Goal: Task Accomplishment & Management: Complete application form

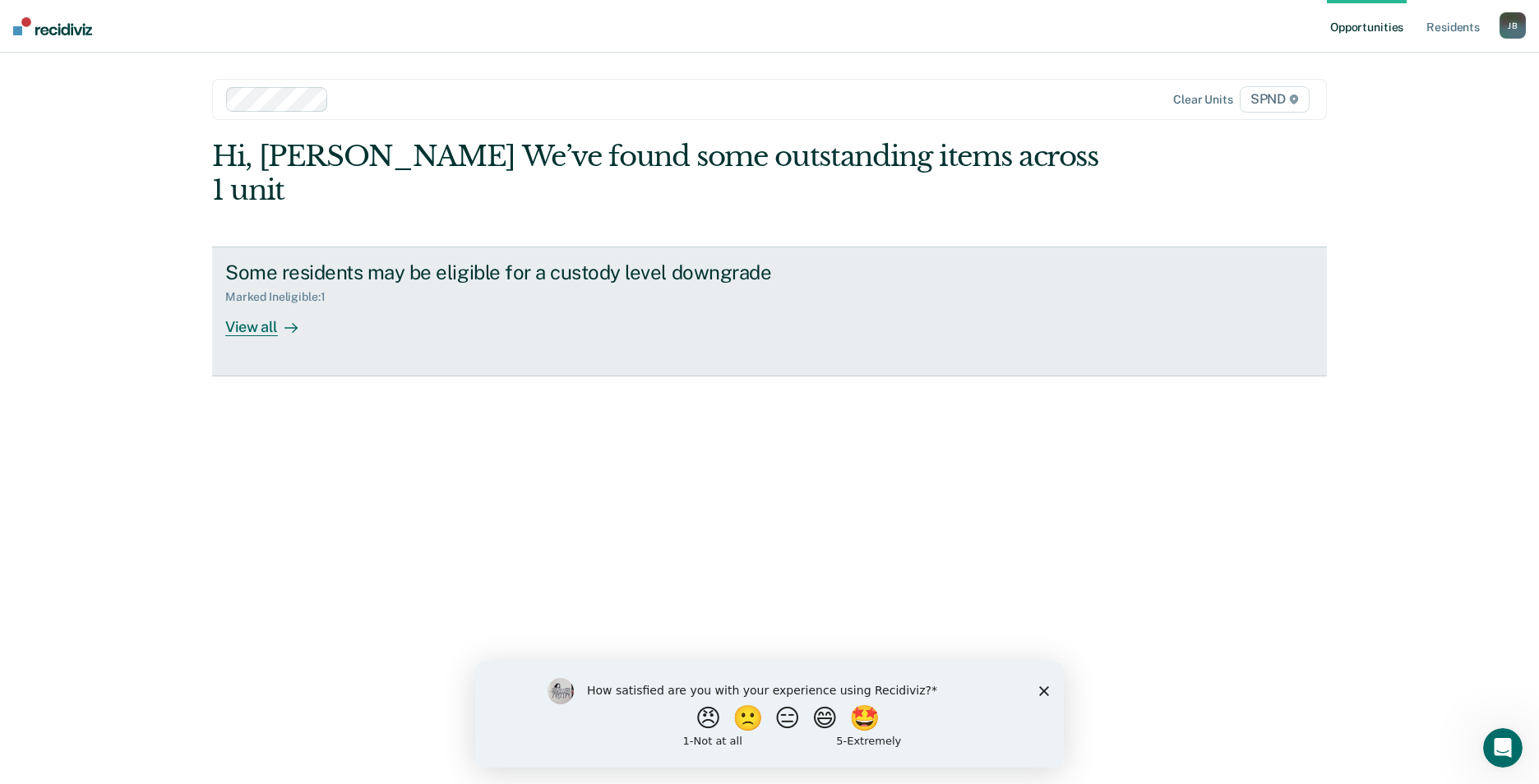
click at [240, 304] on div "View all" at bounding box center [271, 320] width 92 height 32
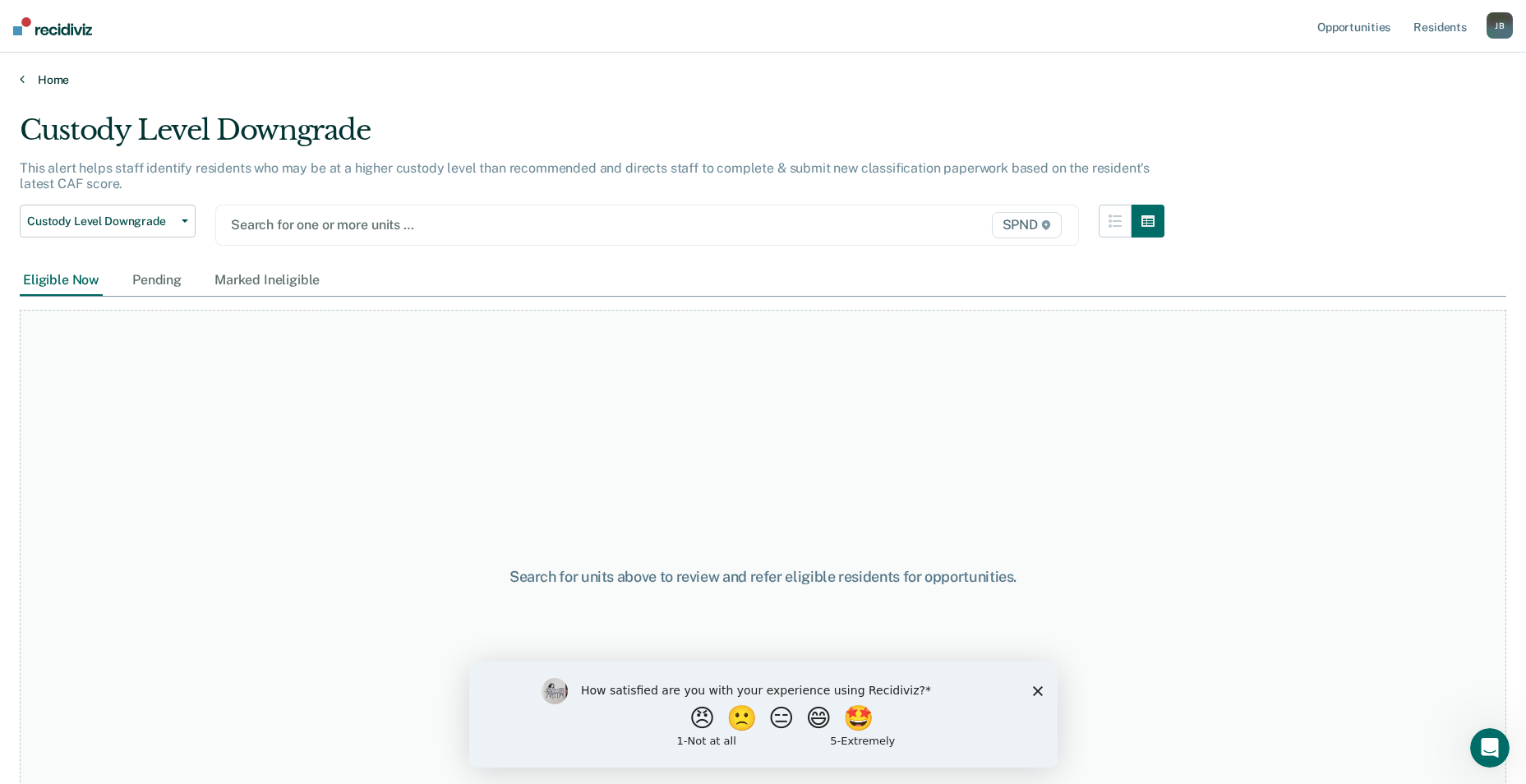
click at [39, 78] on link "Home" at bounding box center [763, 79] width 1487 height 14
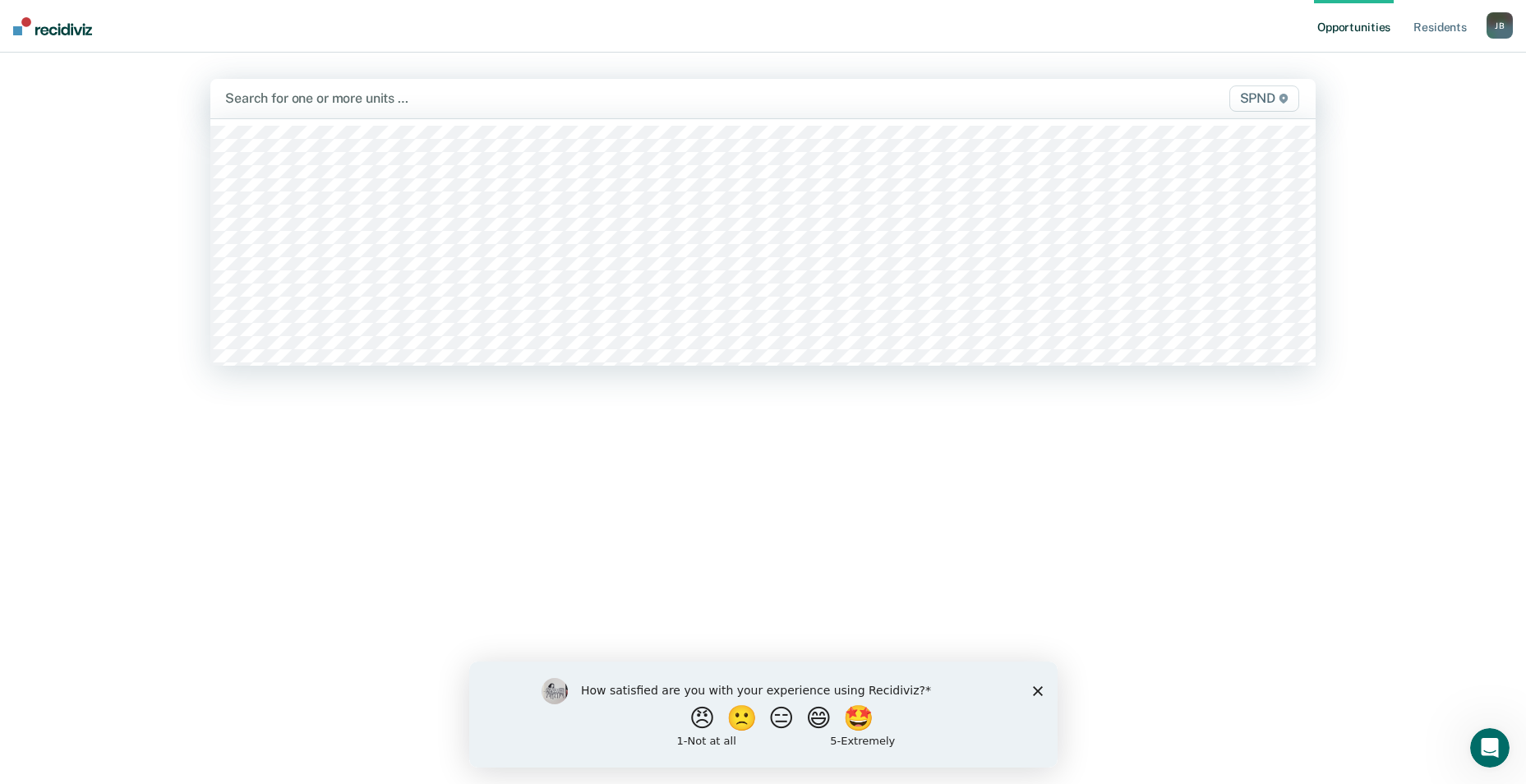
click at [263, 102] on div at bounding box center [601, 98] width 752 height 19
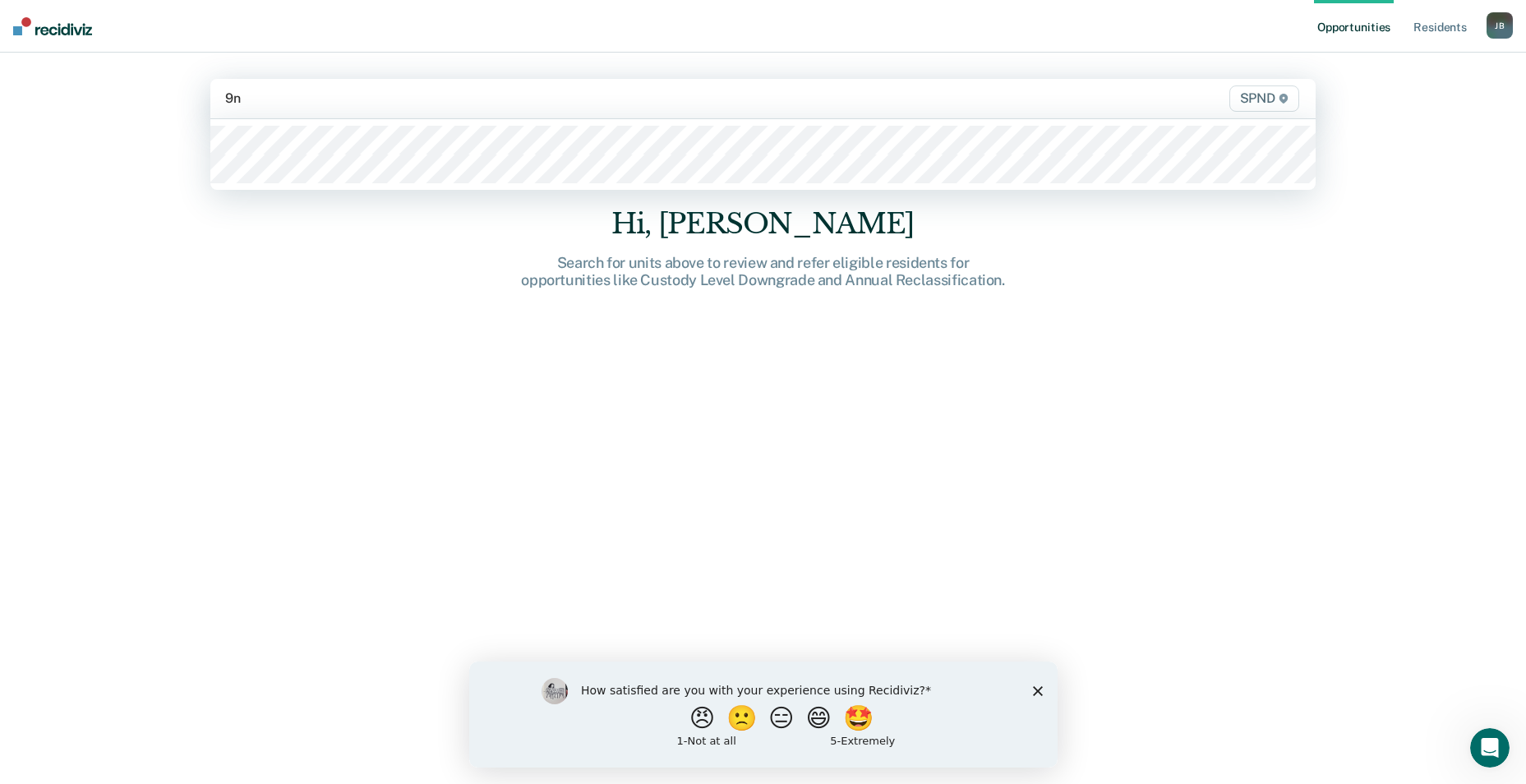
type input "9n3"
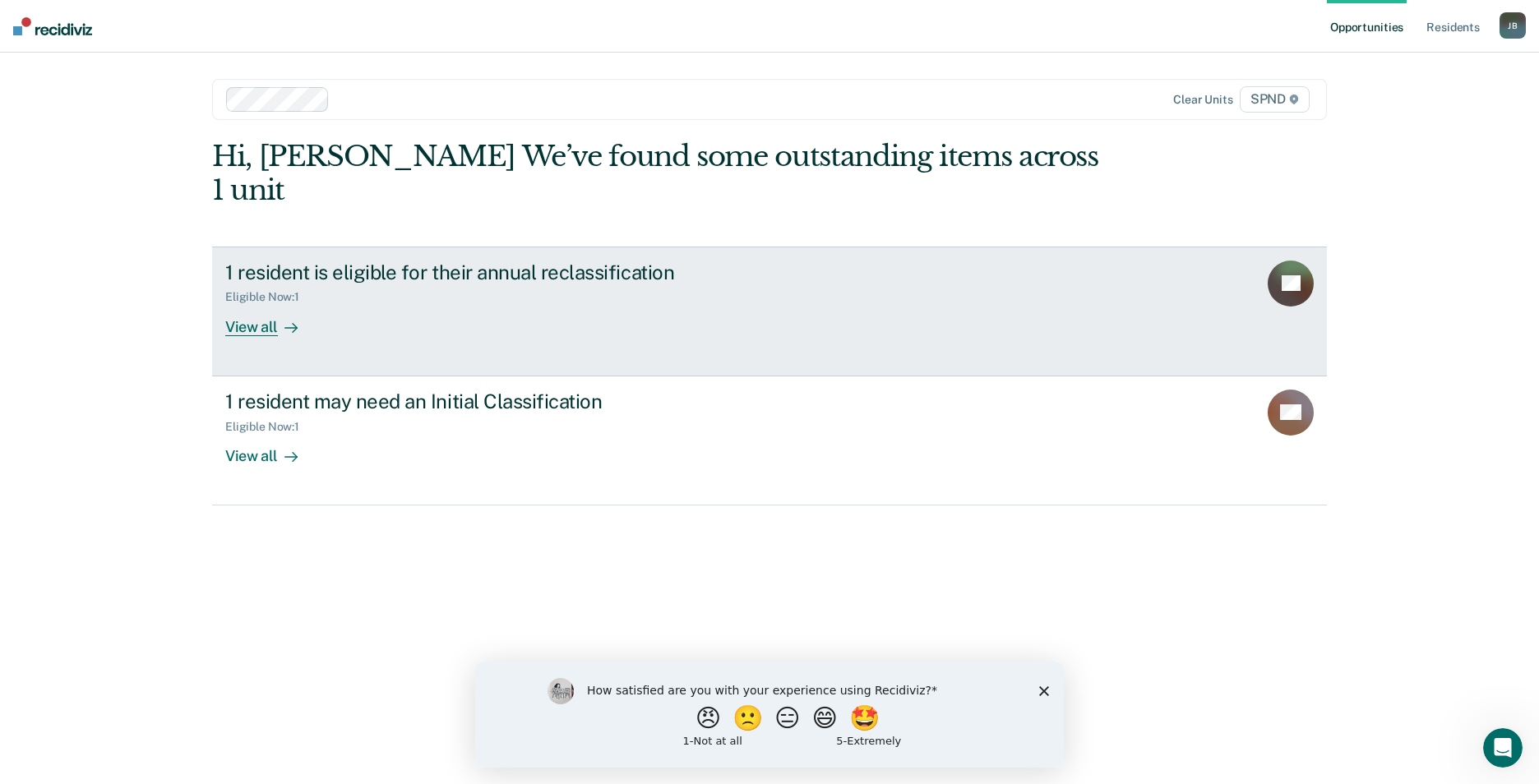
click at [273, 304] on div "View all" at bounding box center [271, 320] width 92 height 32
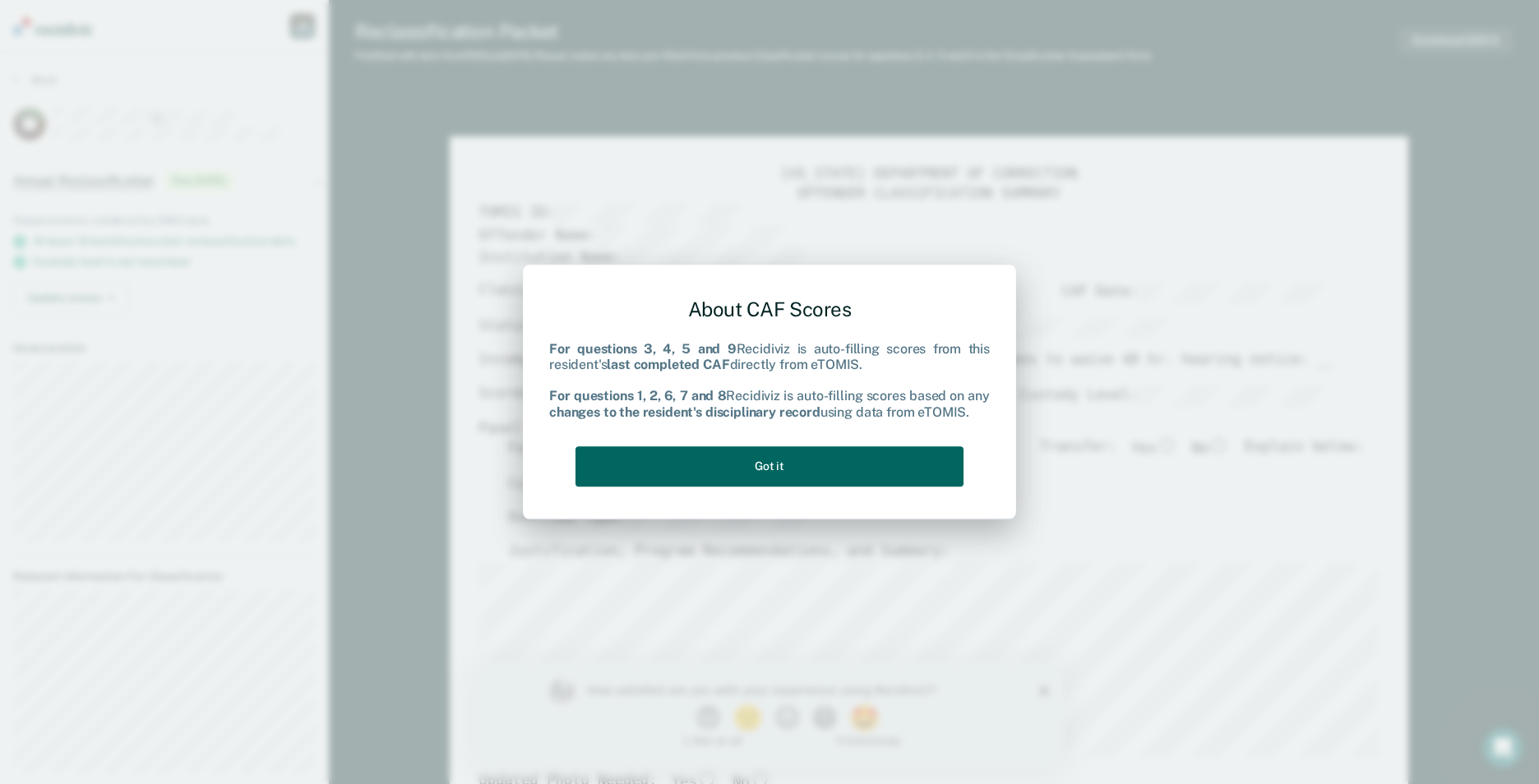
click at [790, 469] on button "Got it" at bounding box center [769, 466] width 388 height 40
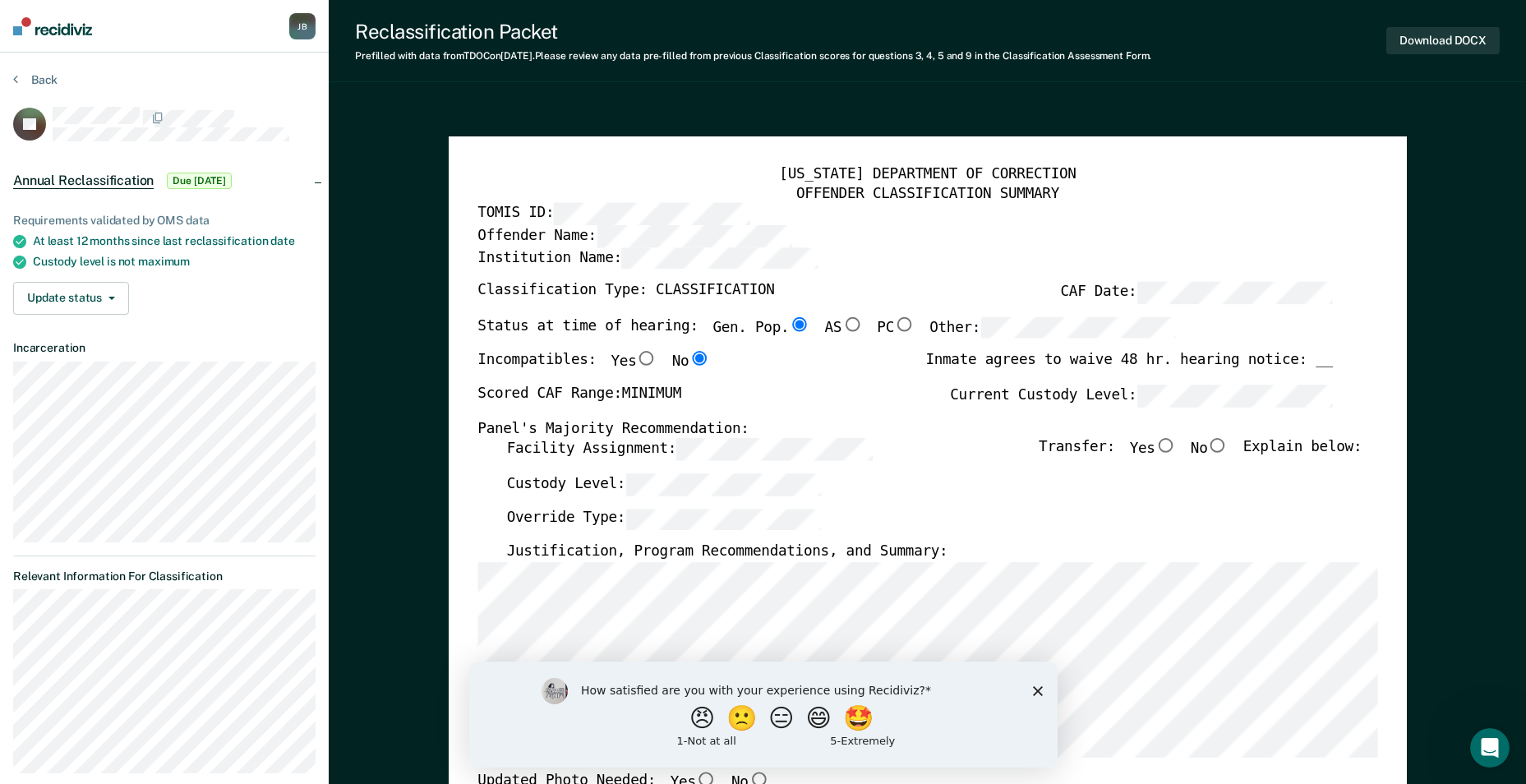
type textarea "x"
radio input "false"
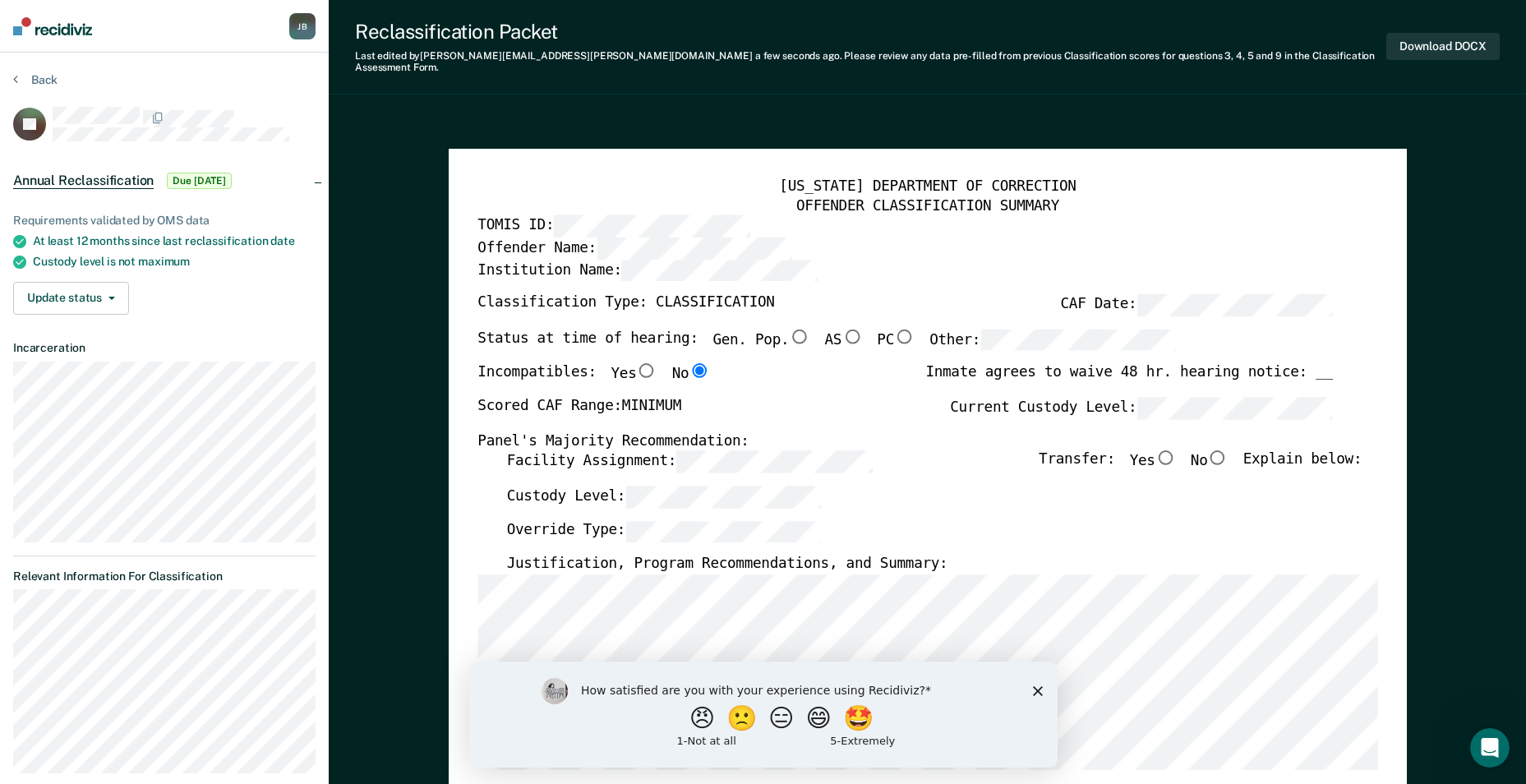
click at [1176, 450] on input "Yes" at bounding box center [1165, 458] width 22 height 14
type textarea "x"
radio input "true"
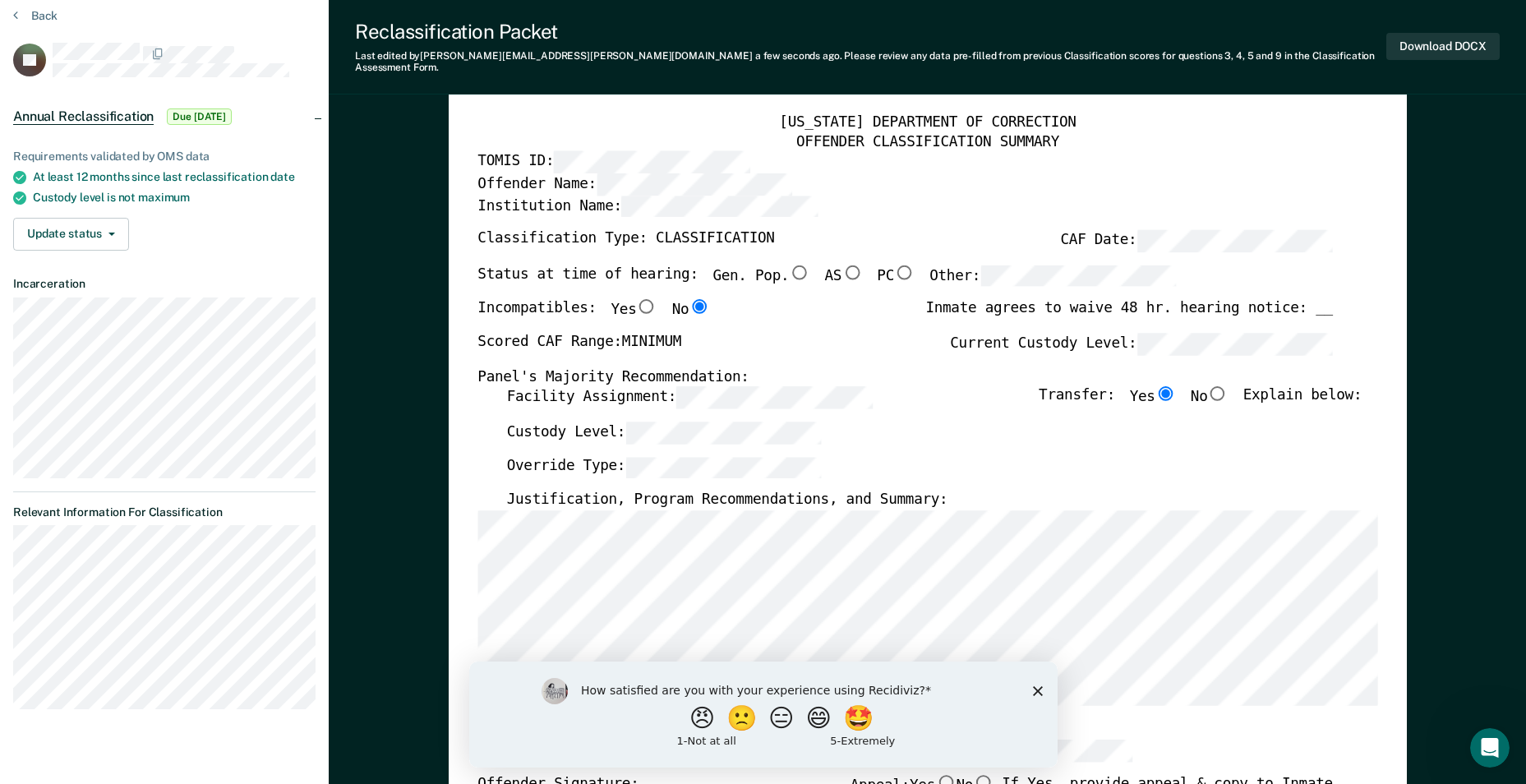
scroll to position [82, 0]
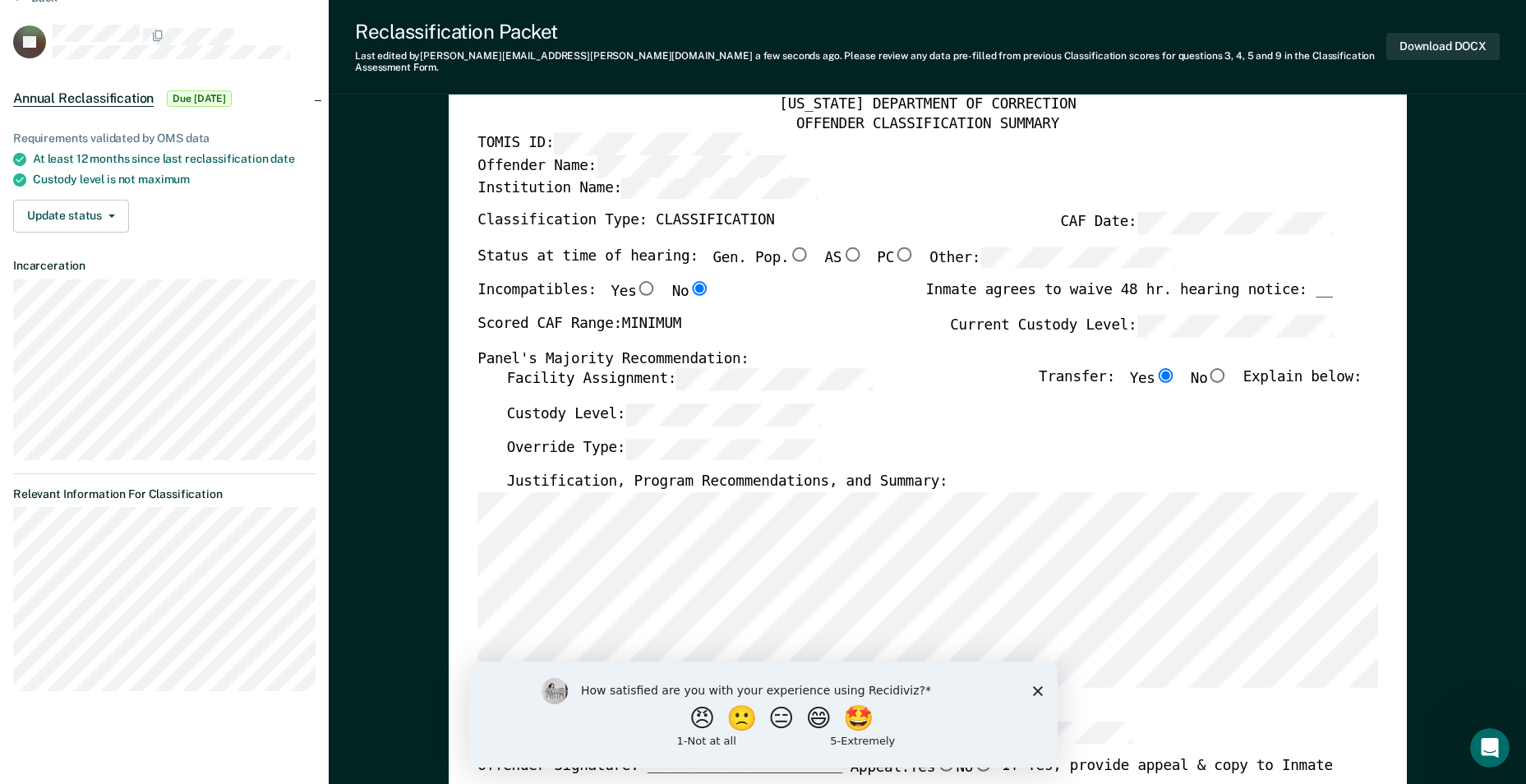
type textarea "x"
radio input "true"
type textarea "x"
radio input "true"
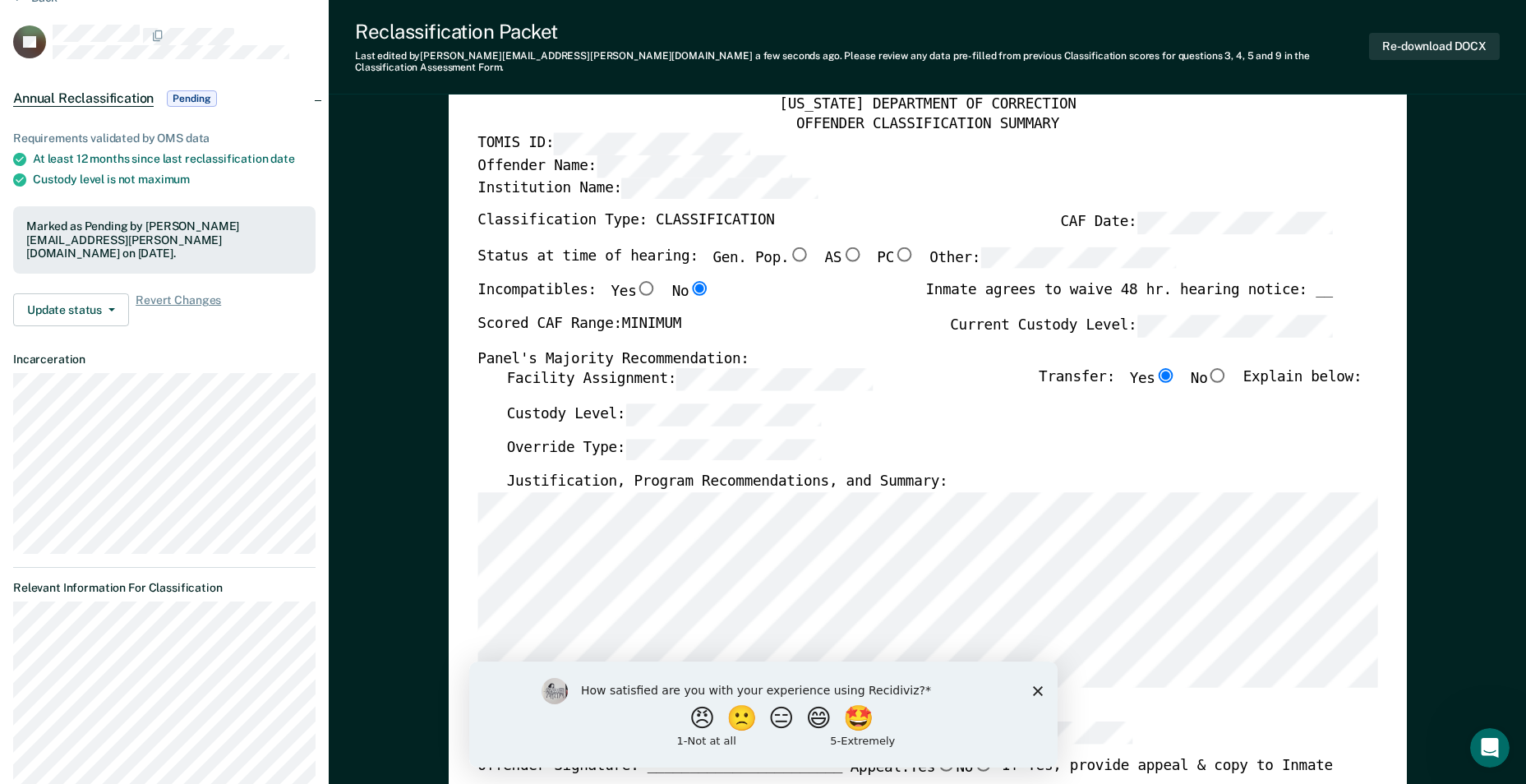
type textarea "x"
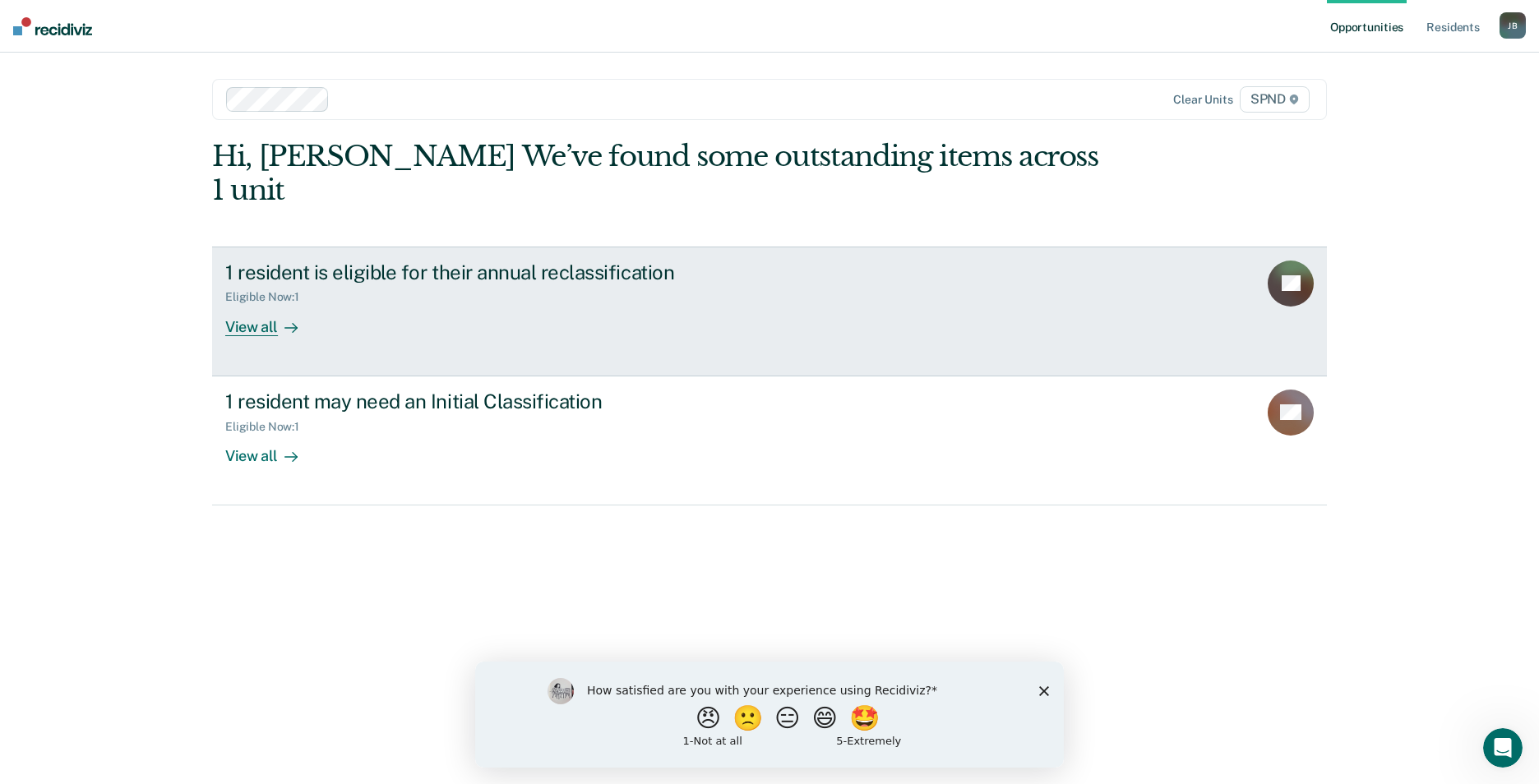
click at [264, 304] on div "View all" at bounding box center [271, 320] width 92 height 32
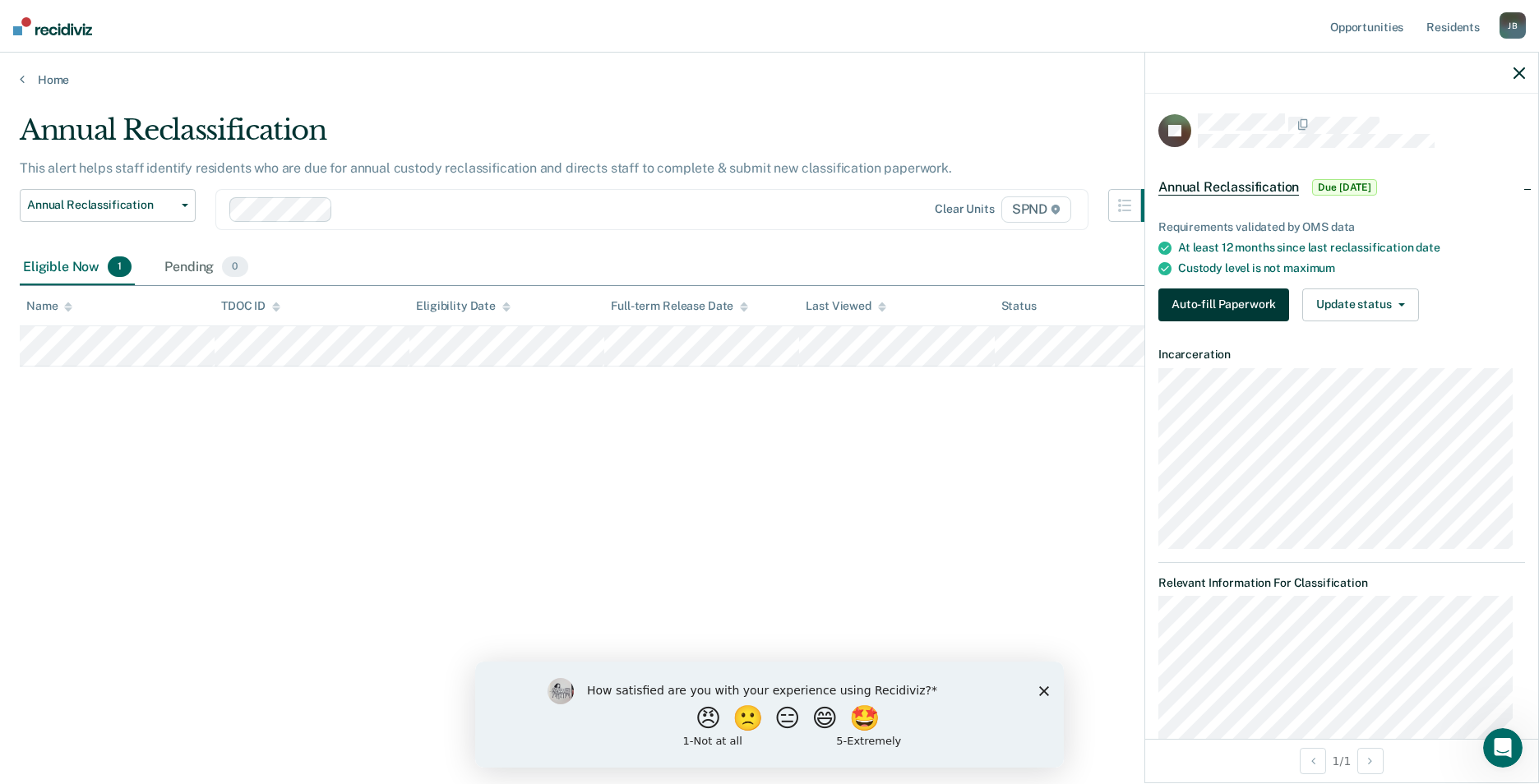
click at [1240, 304] on button "Auto-fill Paperwork" at bounding box center [1223, 305] width 130 height 33
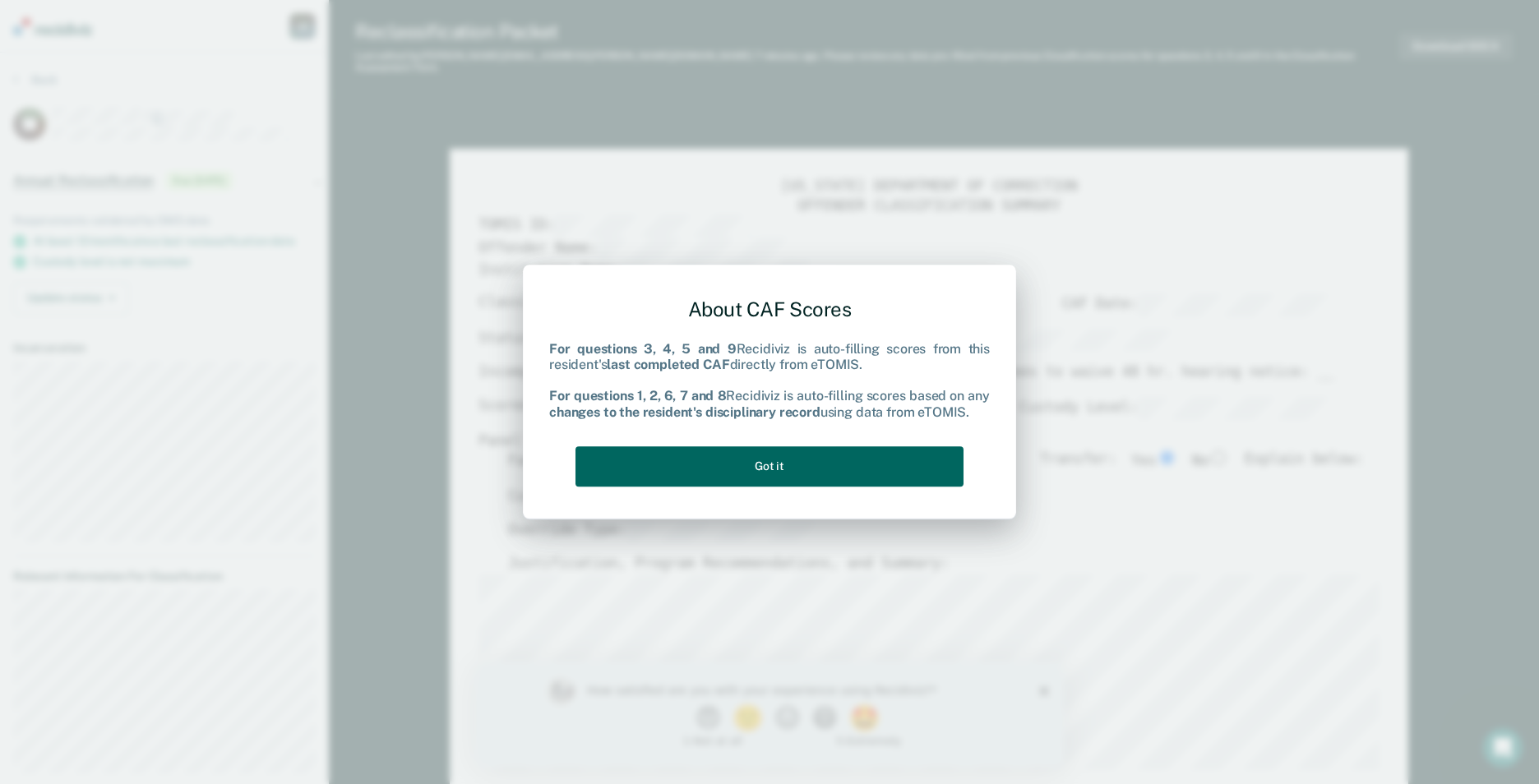
click at [814, 464] on button "Got it" at bounding box center [769, 466] width 388 height 40
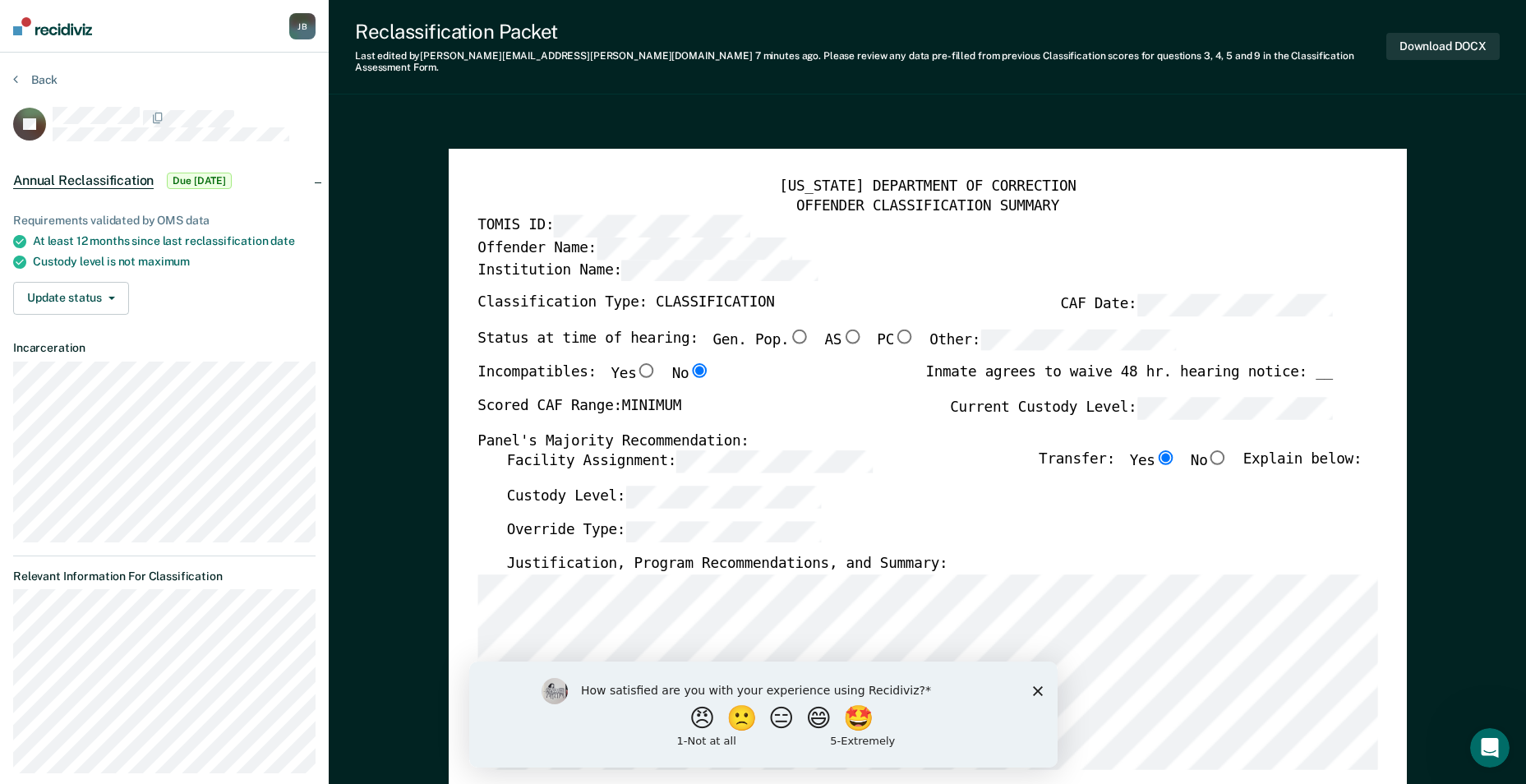
click at [1034, 694] on icon "Close survey" at bounding box center [1037, 690] width 10 height 10
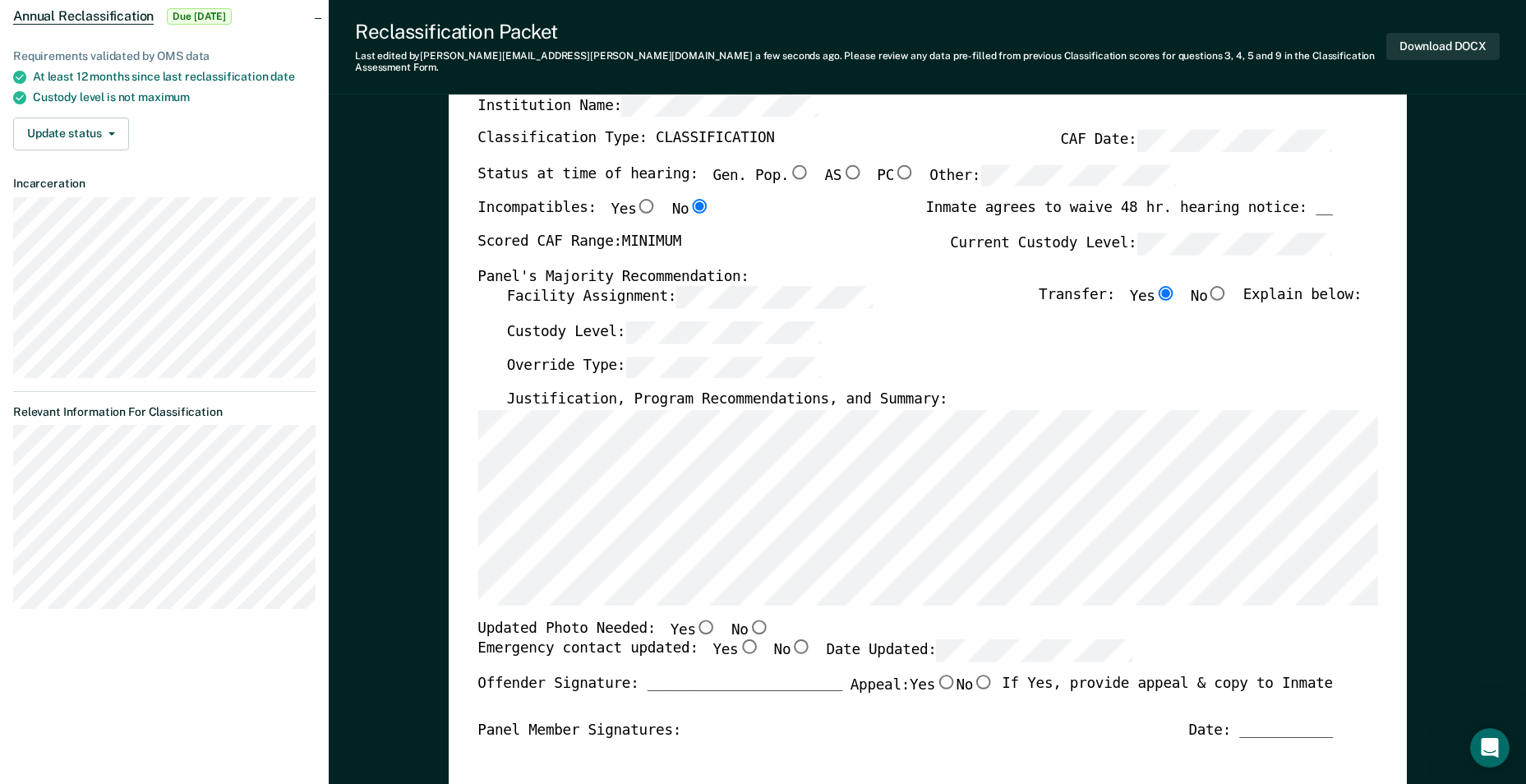
scroll to position [411, 0]
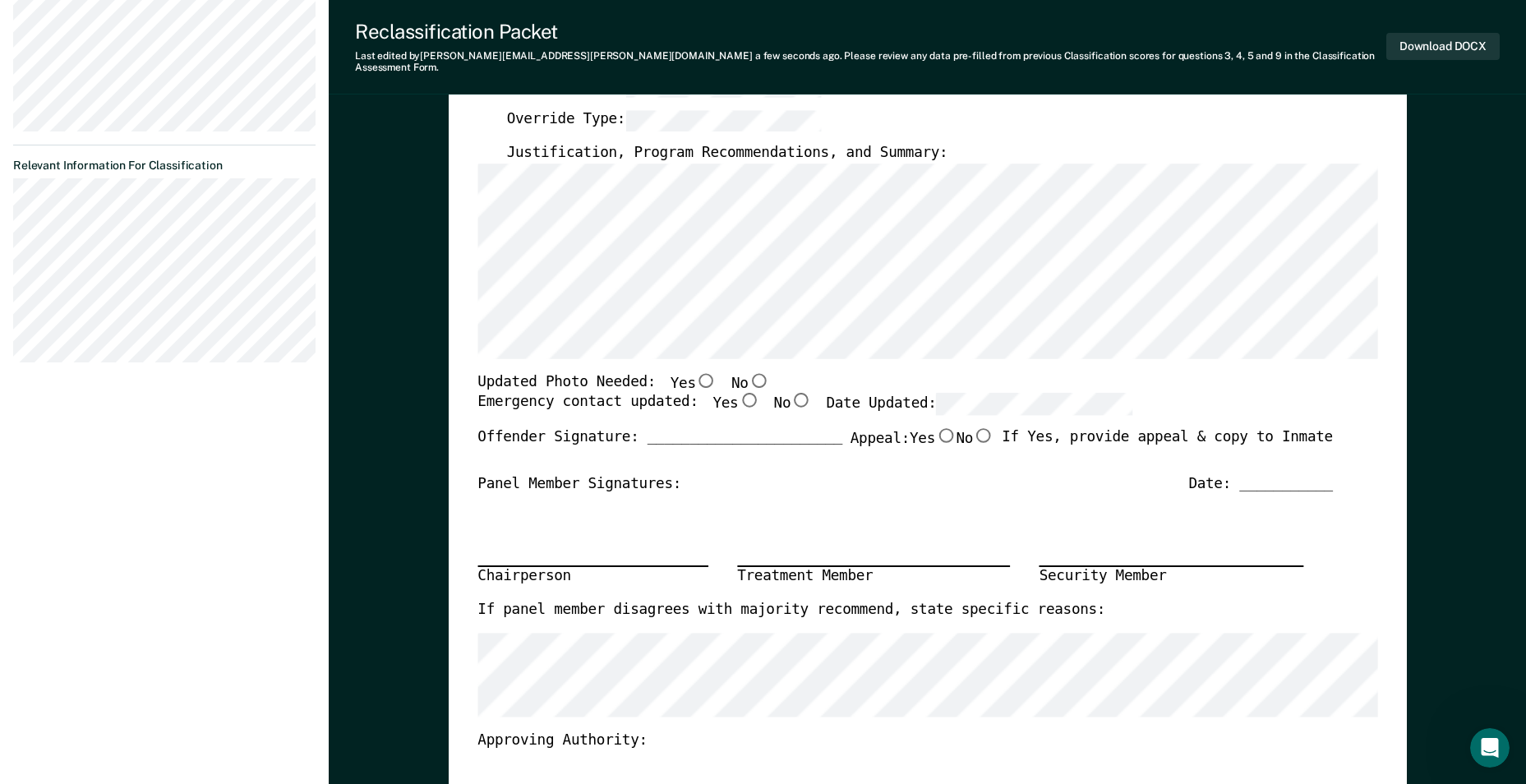
click at [748, 373] on input "No" at bounding box center [759, 380] width 22 height 14
type textarea "x"
radio input "true"
click at [738, 393] on input "Yes" at bounding box center [749, 400] width 22 height 14
type textarea "x"
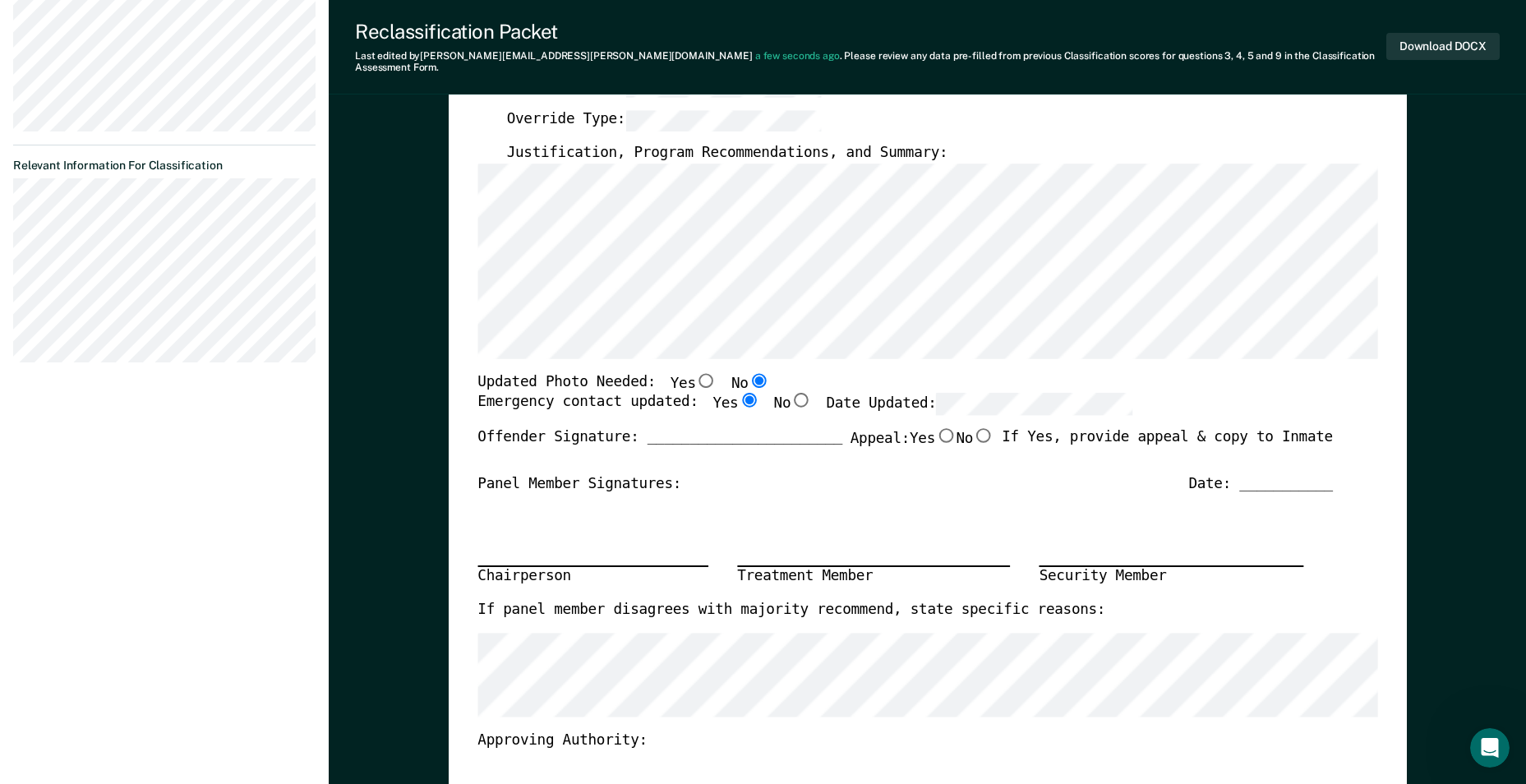
radio input "true"
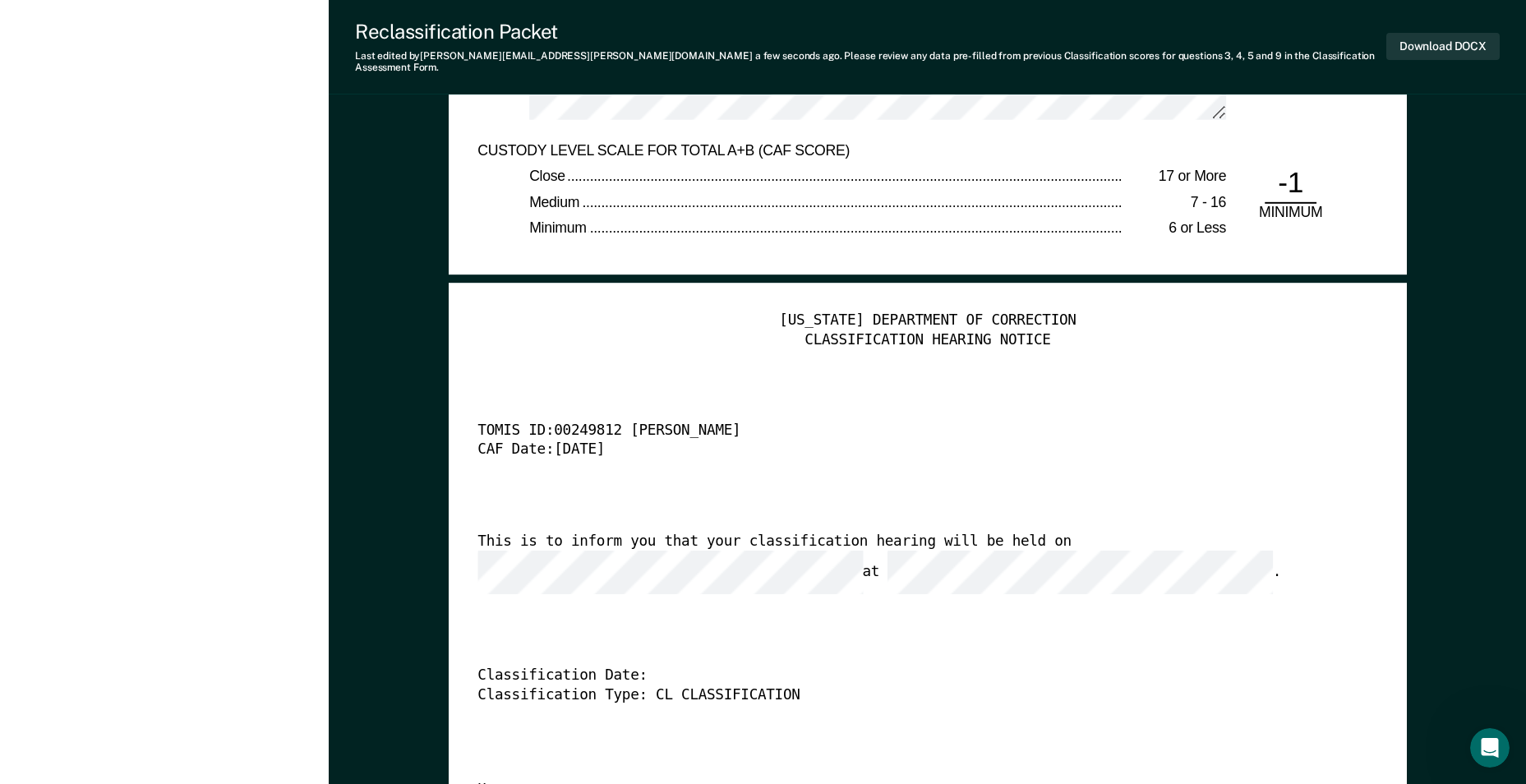
scroll to position [3781, 0]
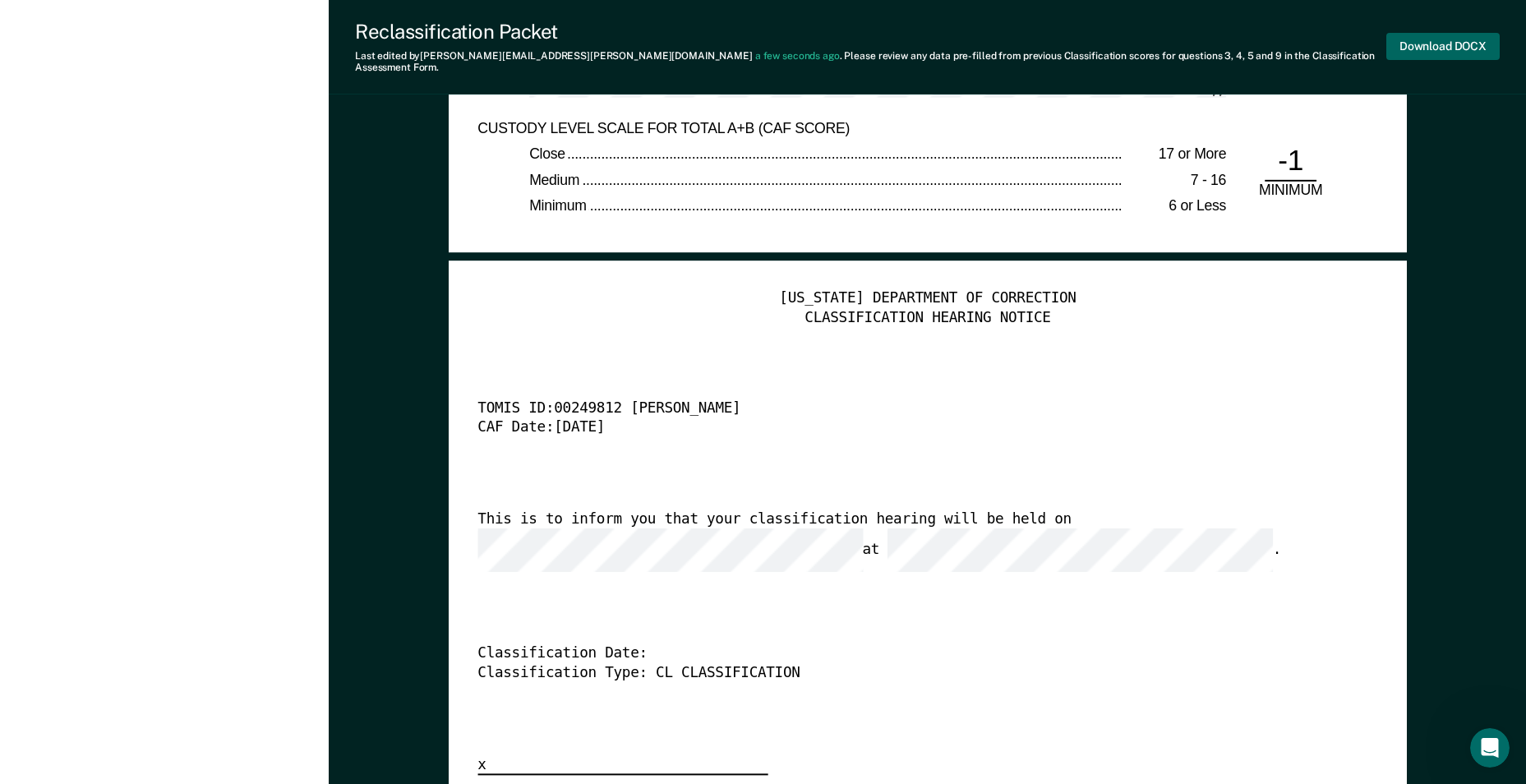
click at [1459, 37] on button "Download DOCX" at bounding box center [1443, 47] width 113 height 27
type textarea "x"
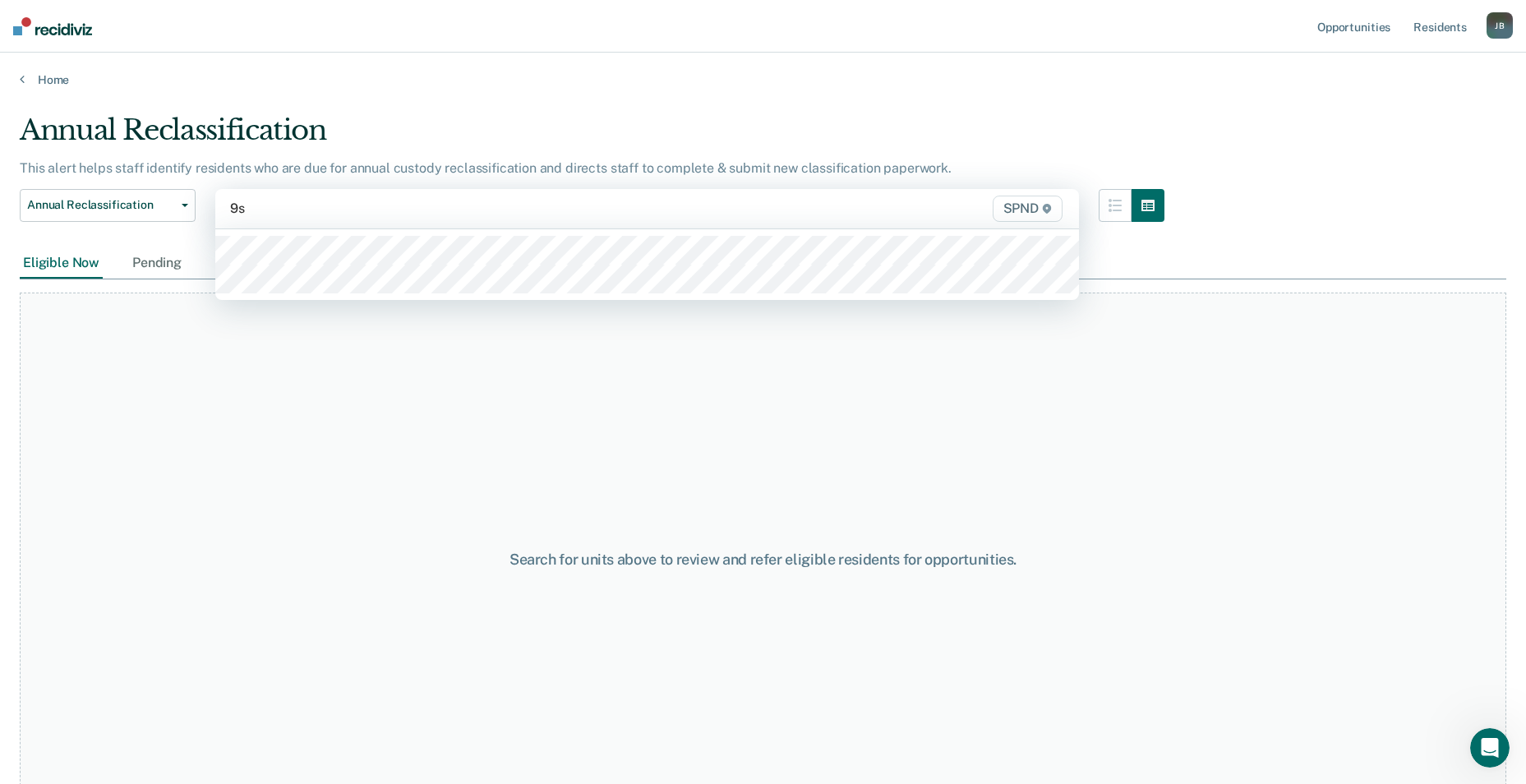
type input "9s3"
type input "9n3"
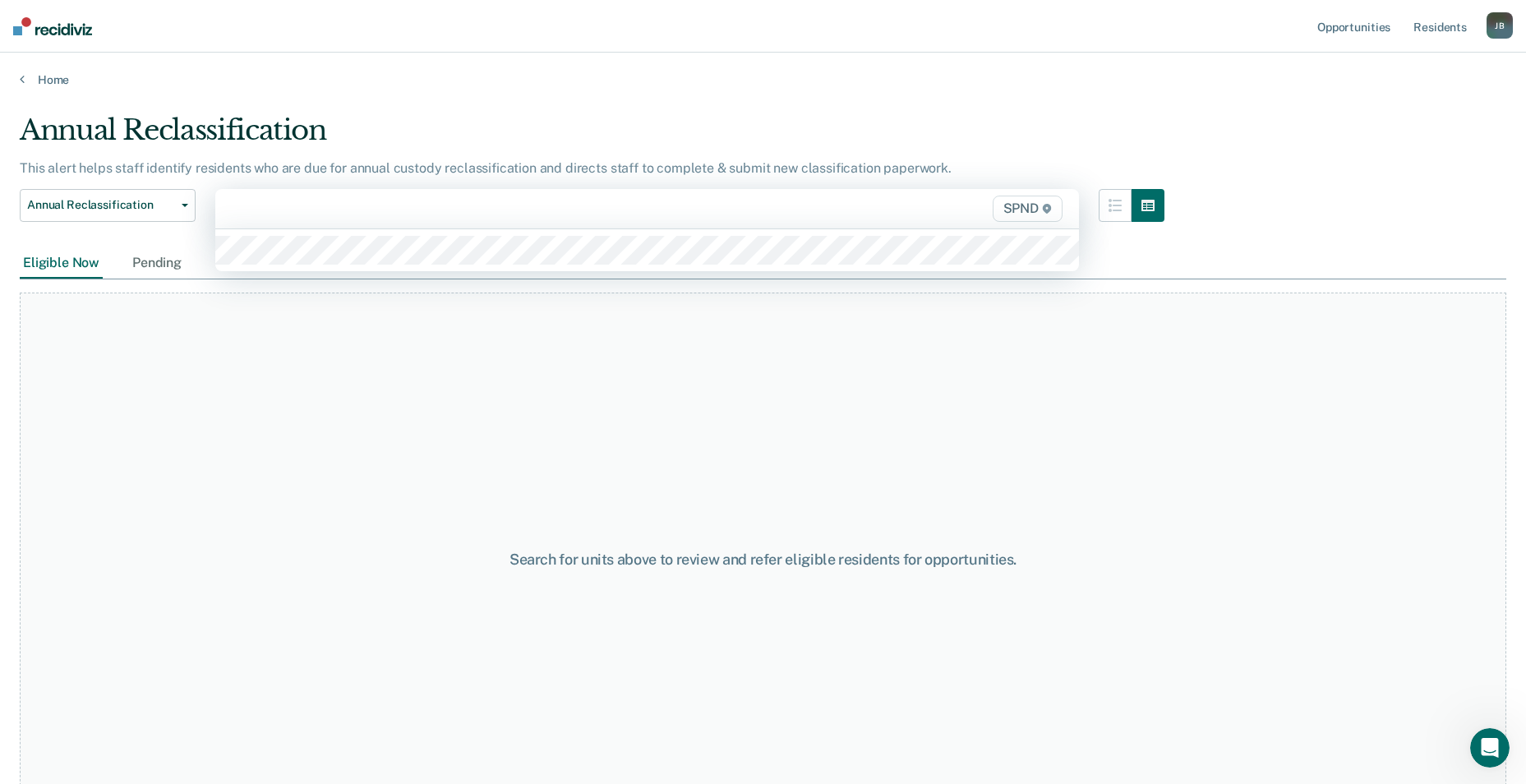
click at [299, 208] on div at bounding box center [522, 208] width 583 height 19
type input "9n3"
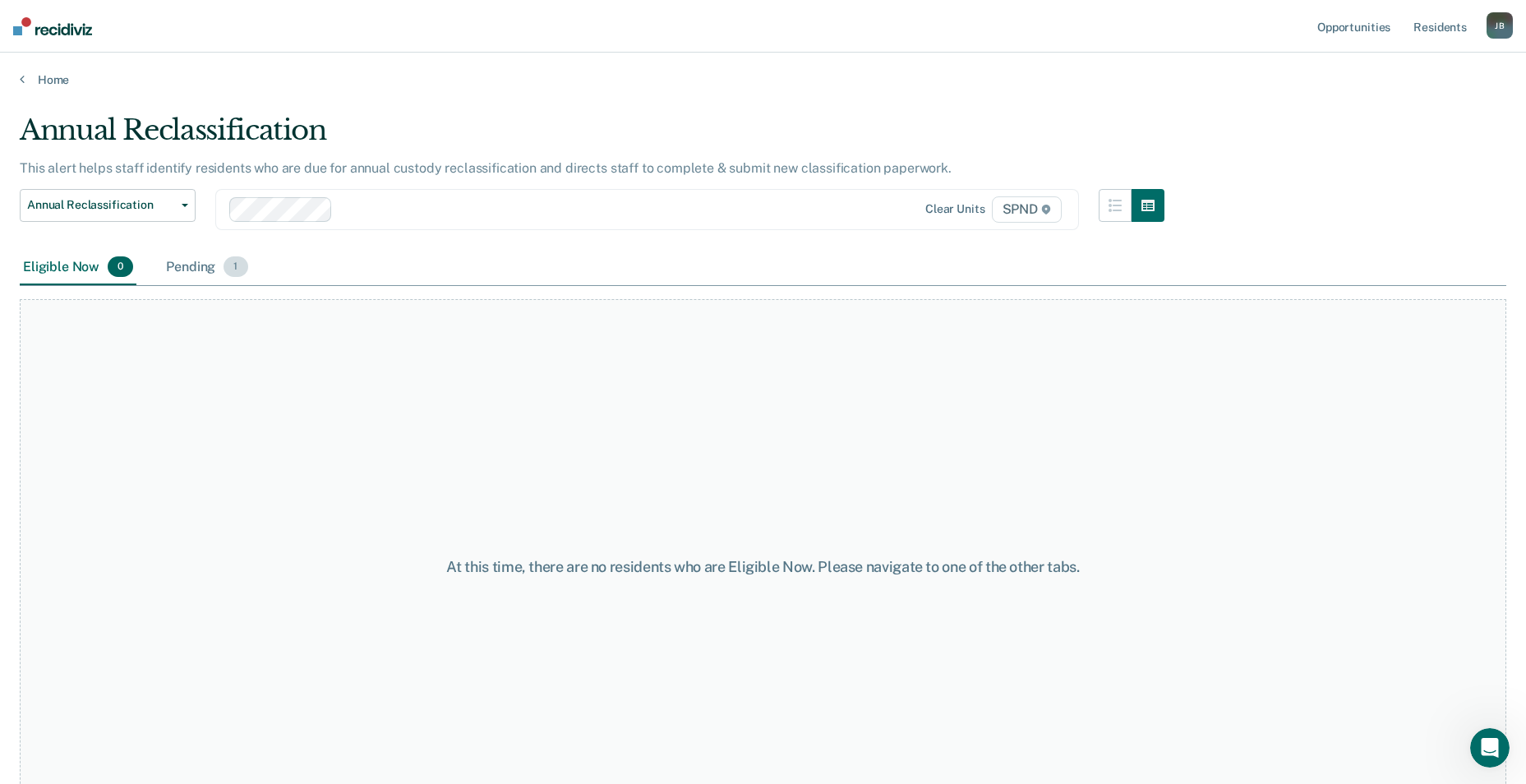
click at [236, 270] on span "1" at bounding box center [236, 267] width 24 height 22
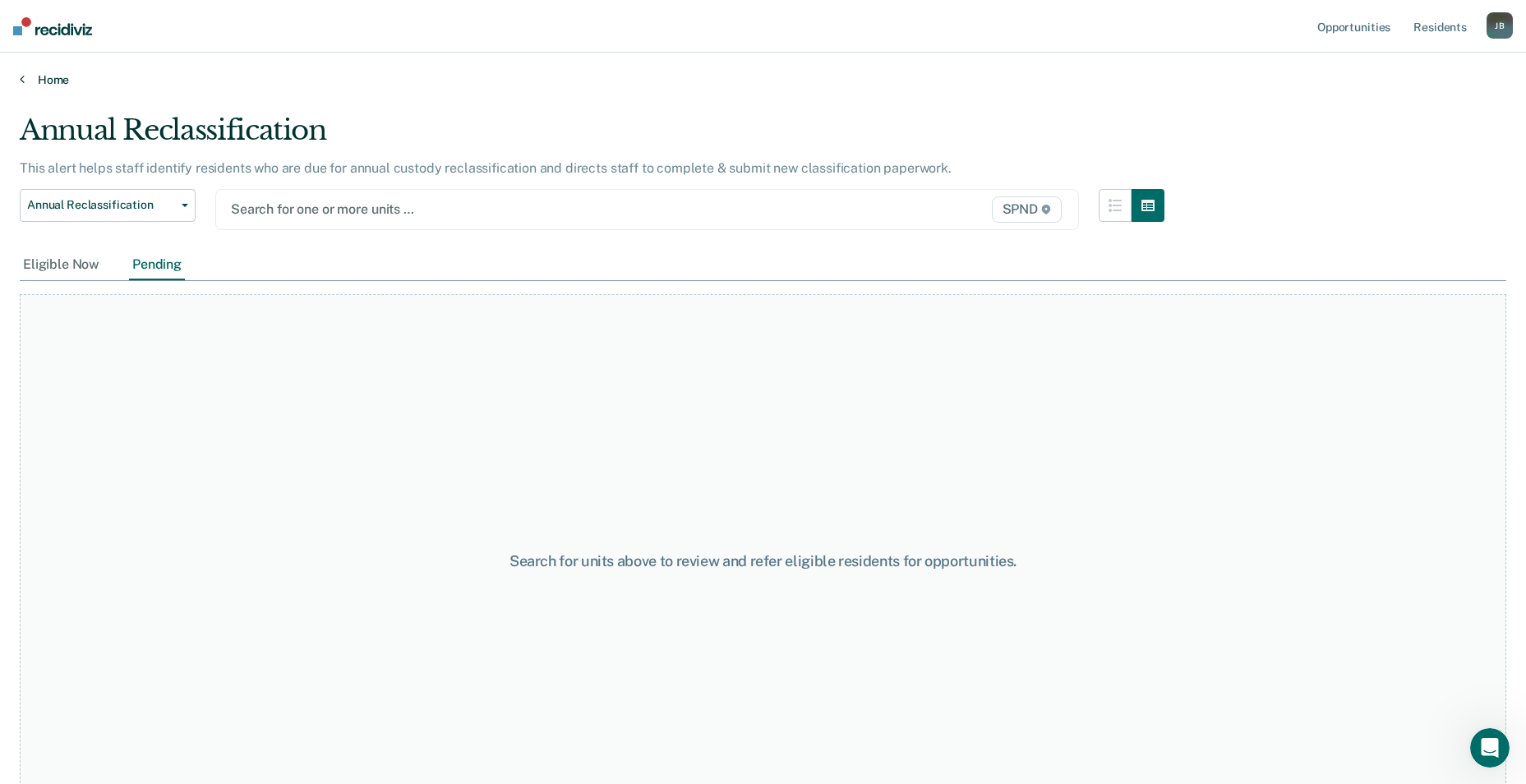
click at [141, 79] on link "Home" at bounding box center [763, 79] width 1487 height 14
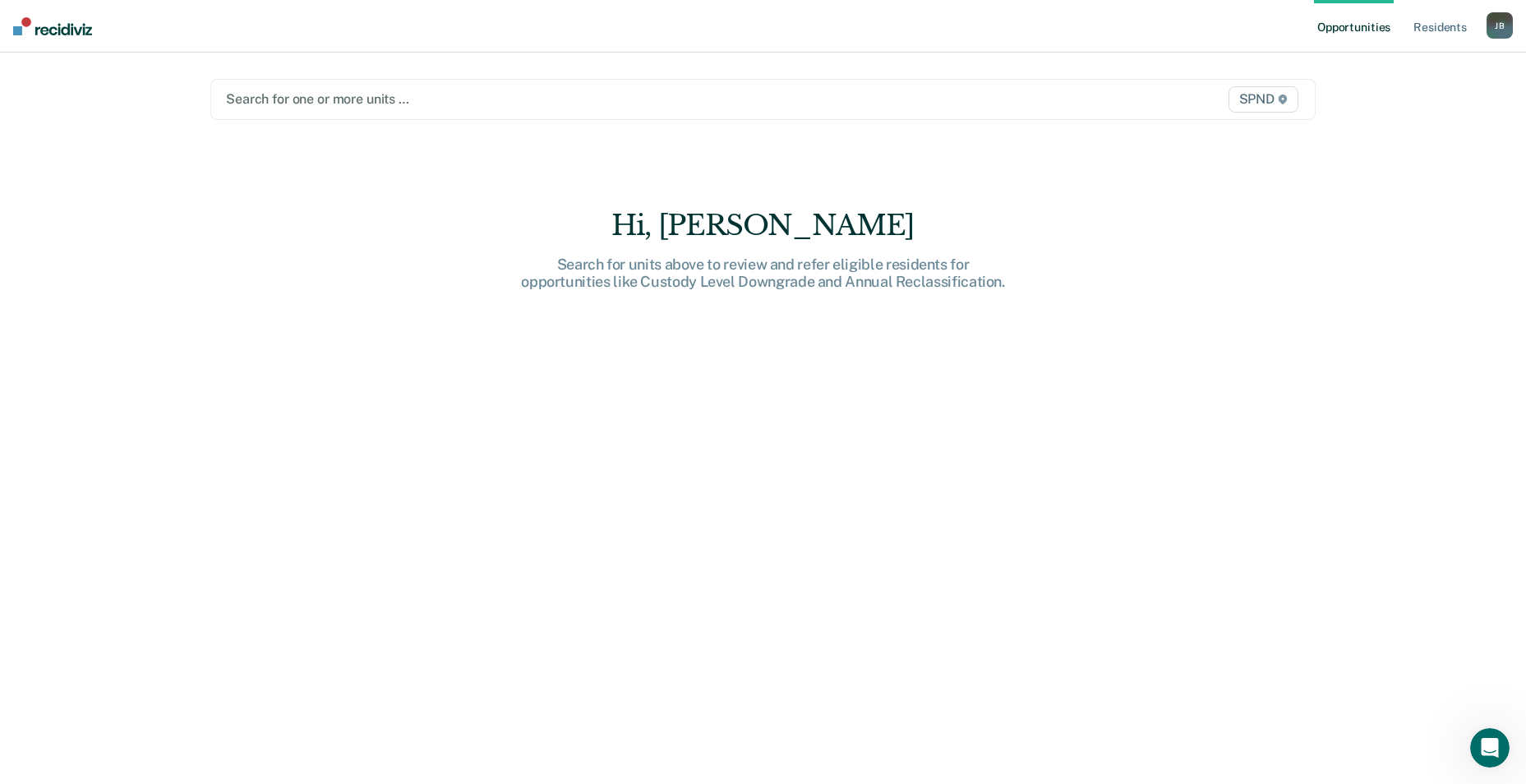
click at [348, 102] on div at bounding box center [601, 99] width 751 height 19
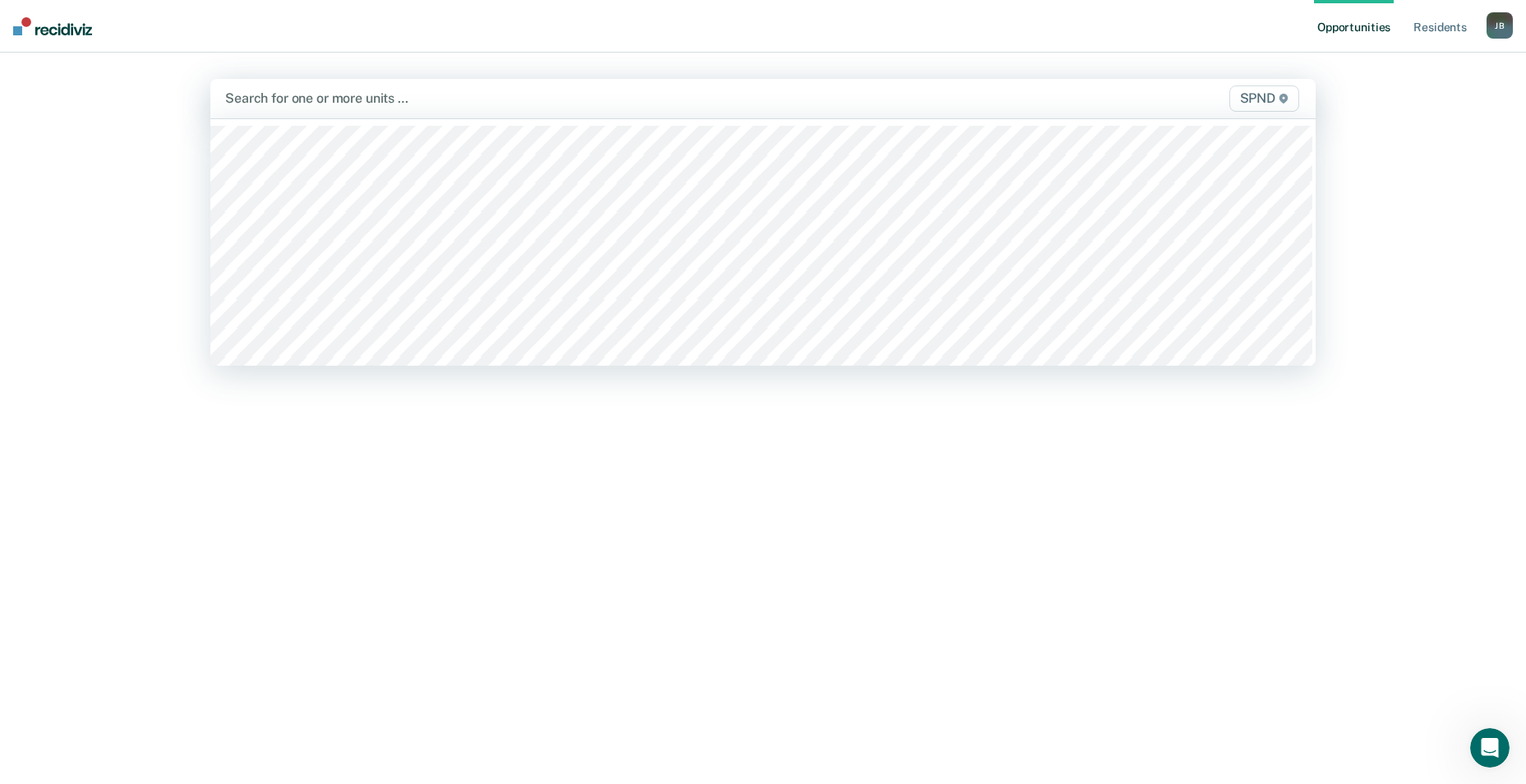
type input "9"
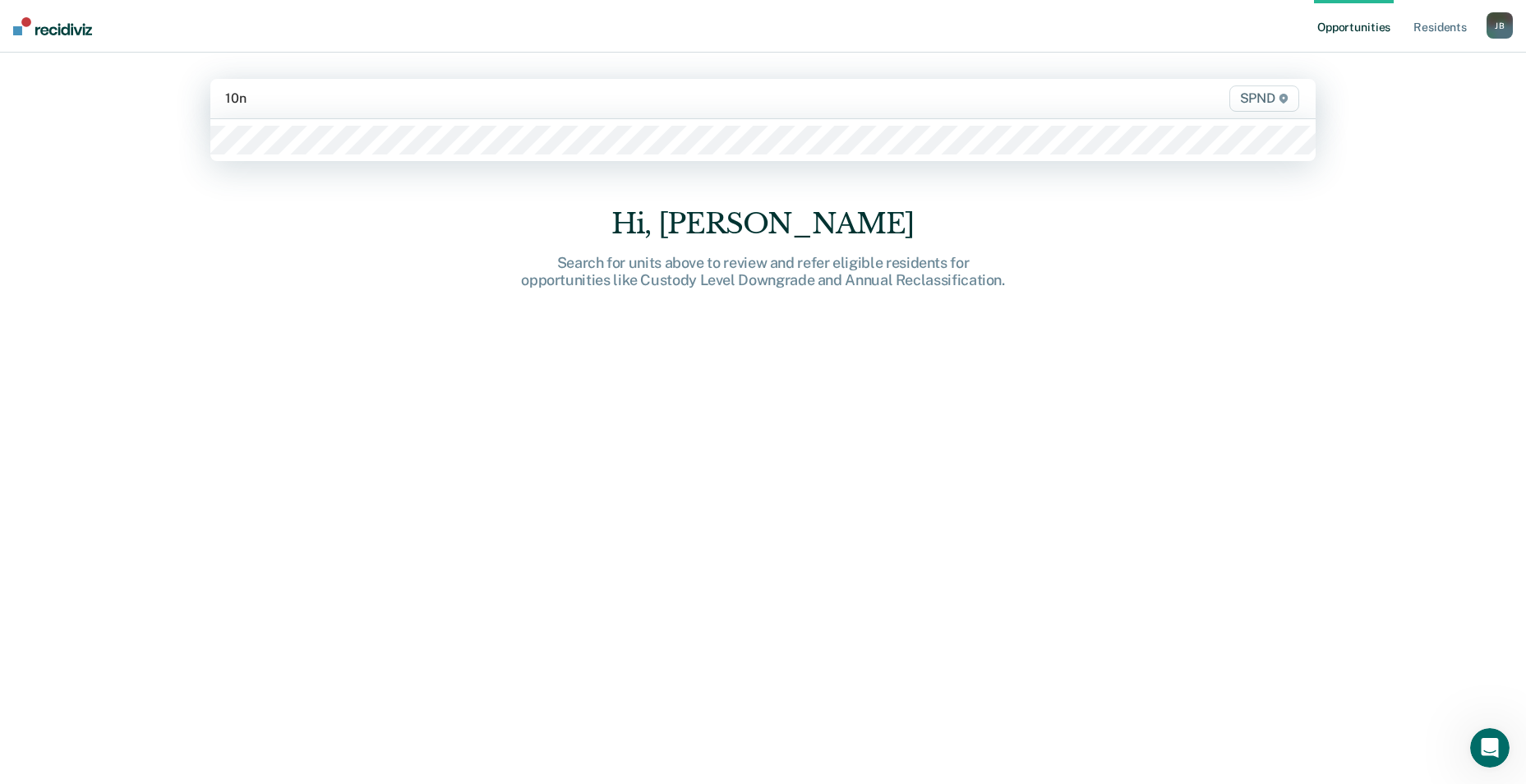
type input "10n1"
click at [263, 102] on div at bounding box center [601, 98] width 752 height 19
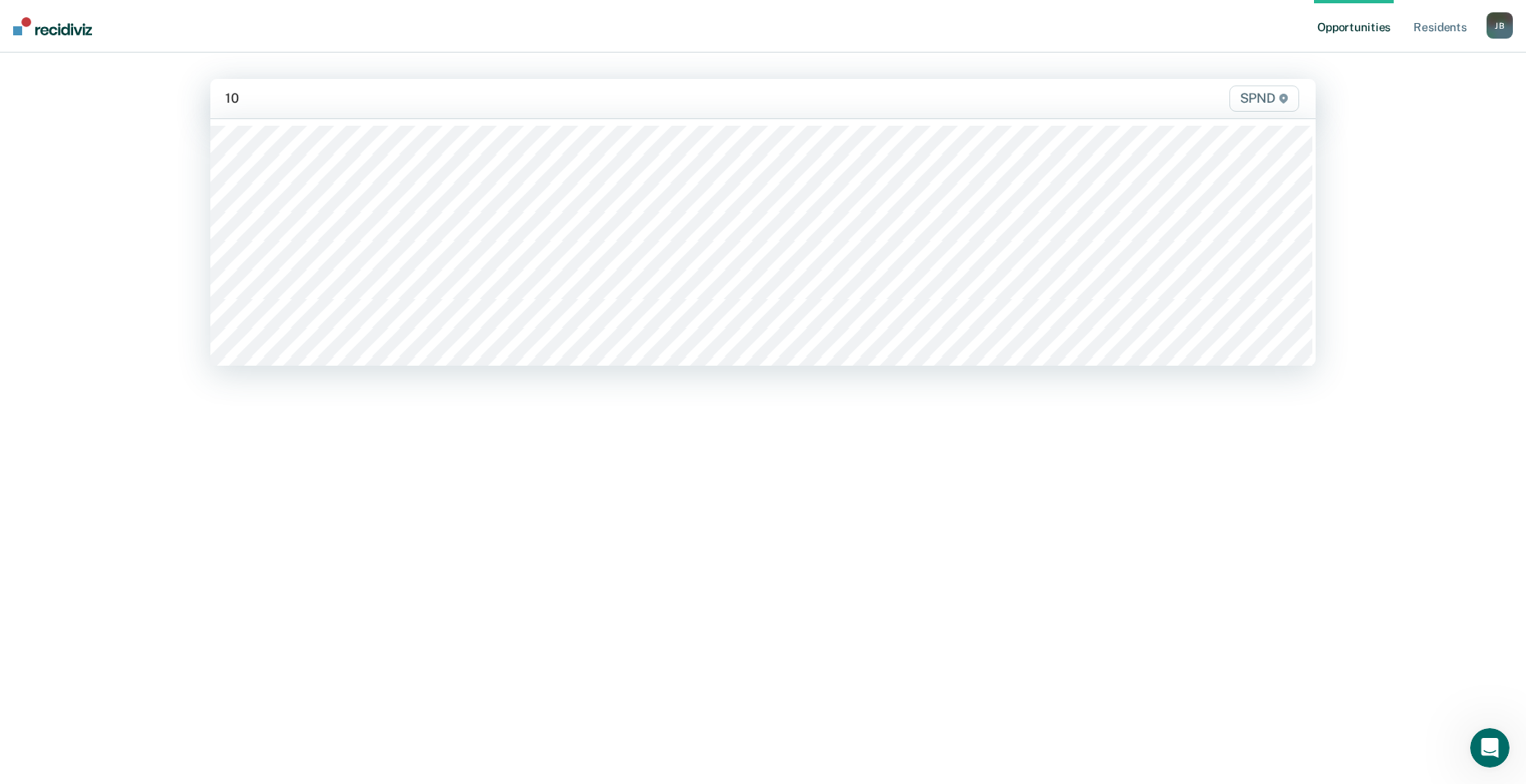
type input "10n"
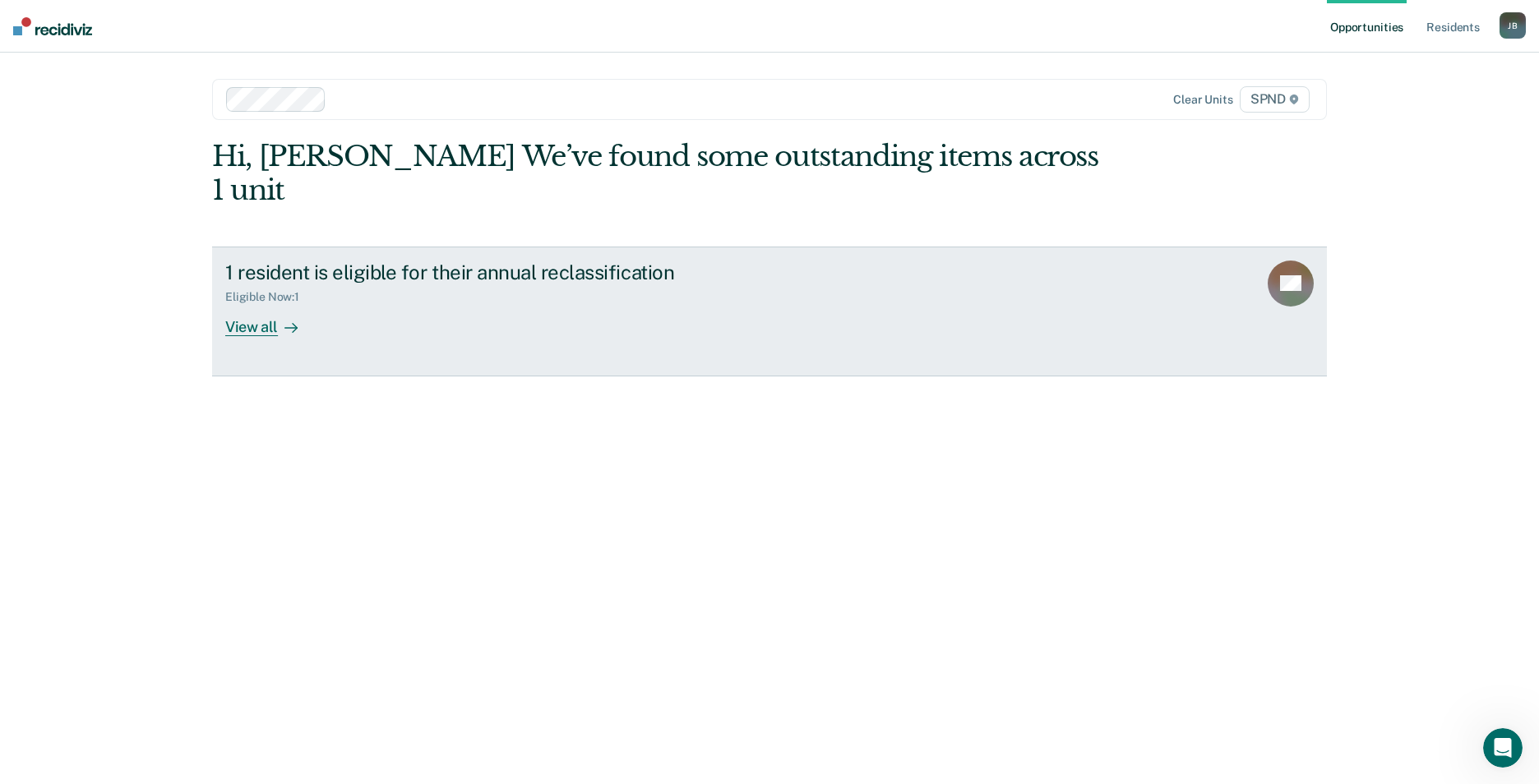
click at [264, 304] on div "View all" at bounding box center [271, 320] width 92 height 32
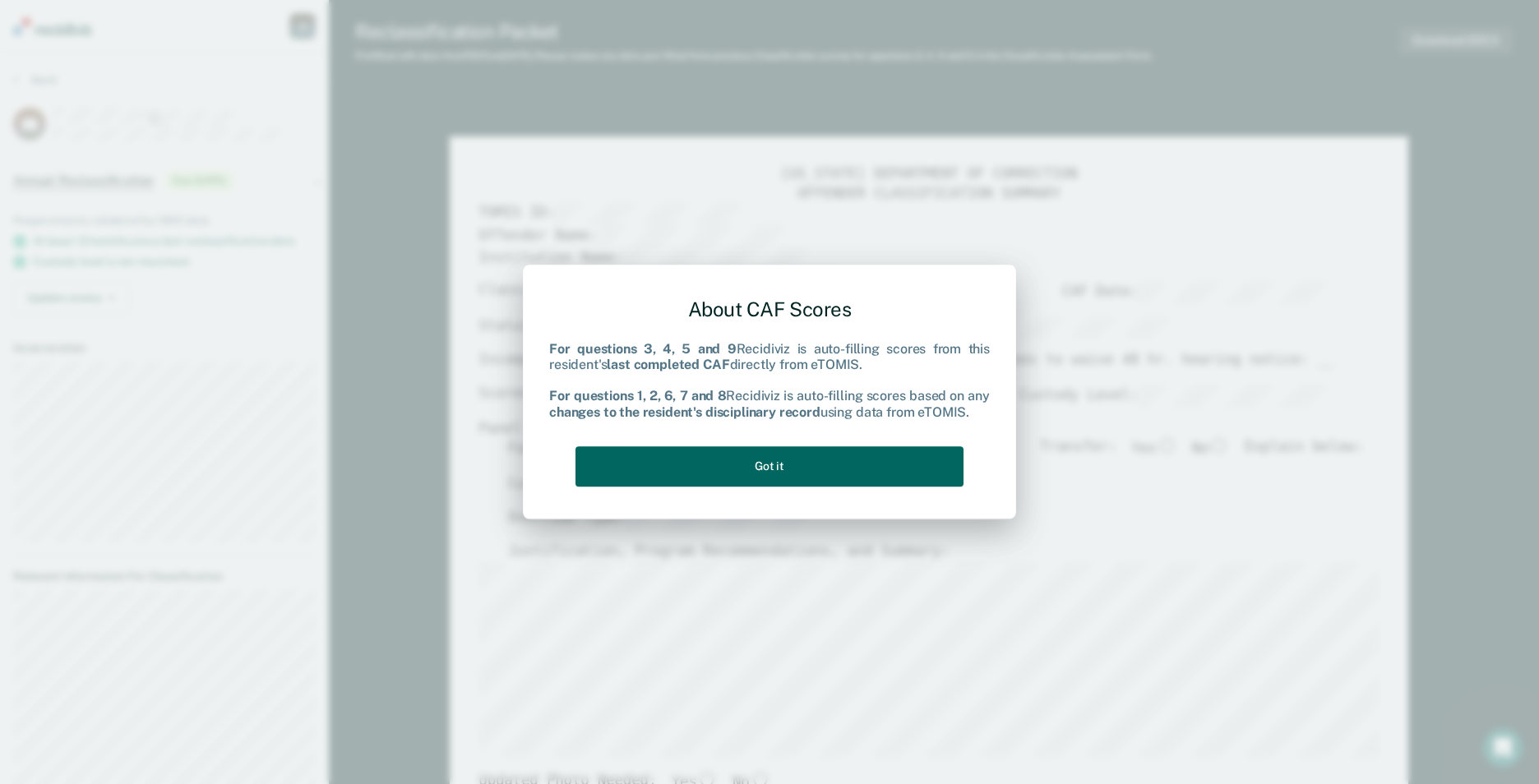
click at [755, 465] on button "Got it" at bounding box center [769, 466] width 388 height 40
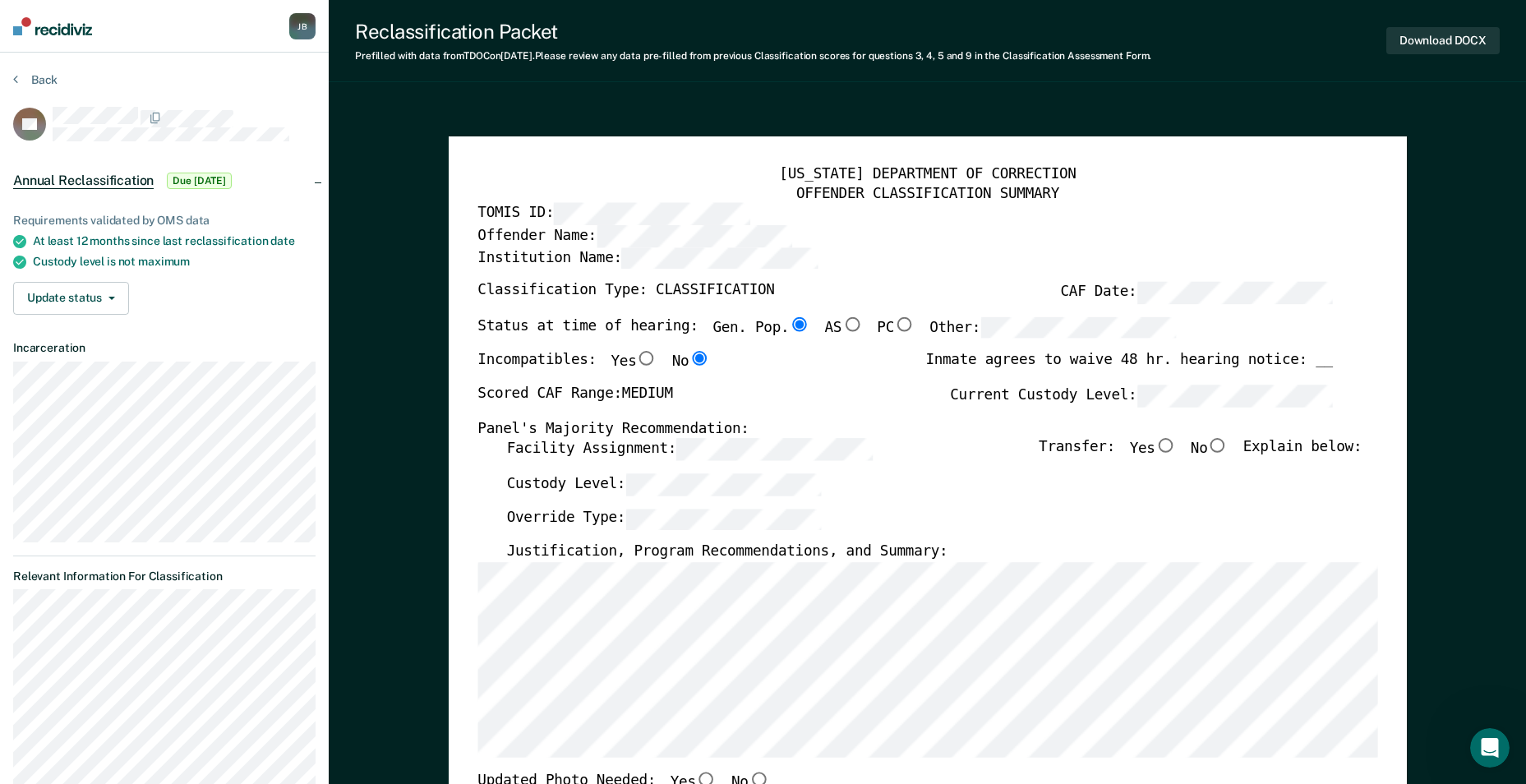
type textarea "x"
radio input "false"
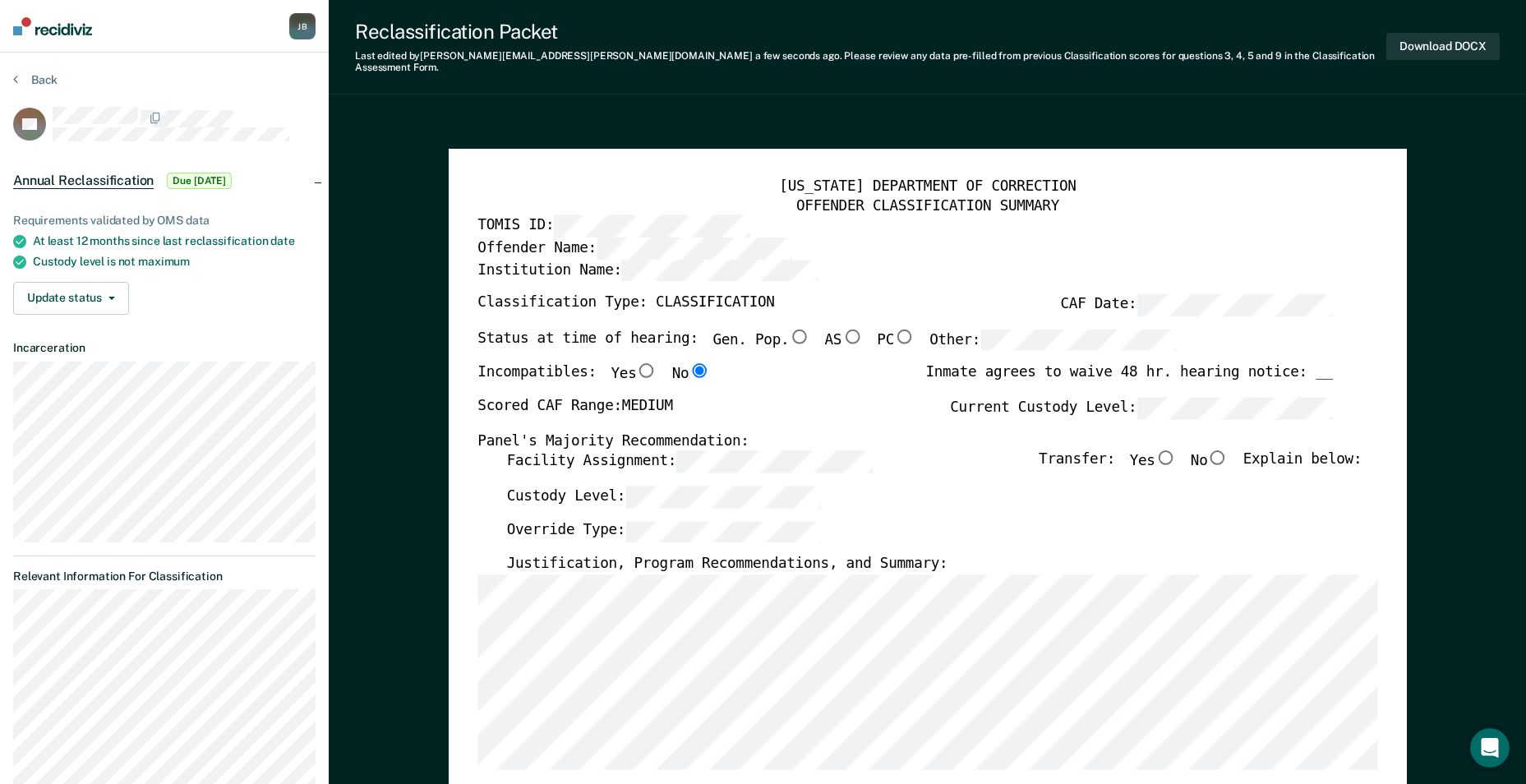
click at [1227, 450] on input "No" at bounding box center [1218, 458] width 22 height 14
type textarea "x"
radio input "true"
click at [921, 555] on div "Justification, Program Recommendations, and Summary:" at bounding box center [934, 564] width 856 height 19
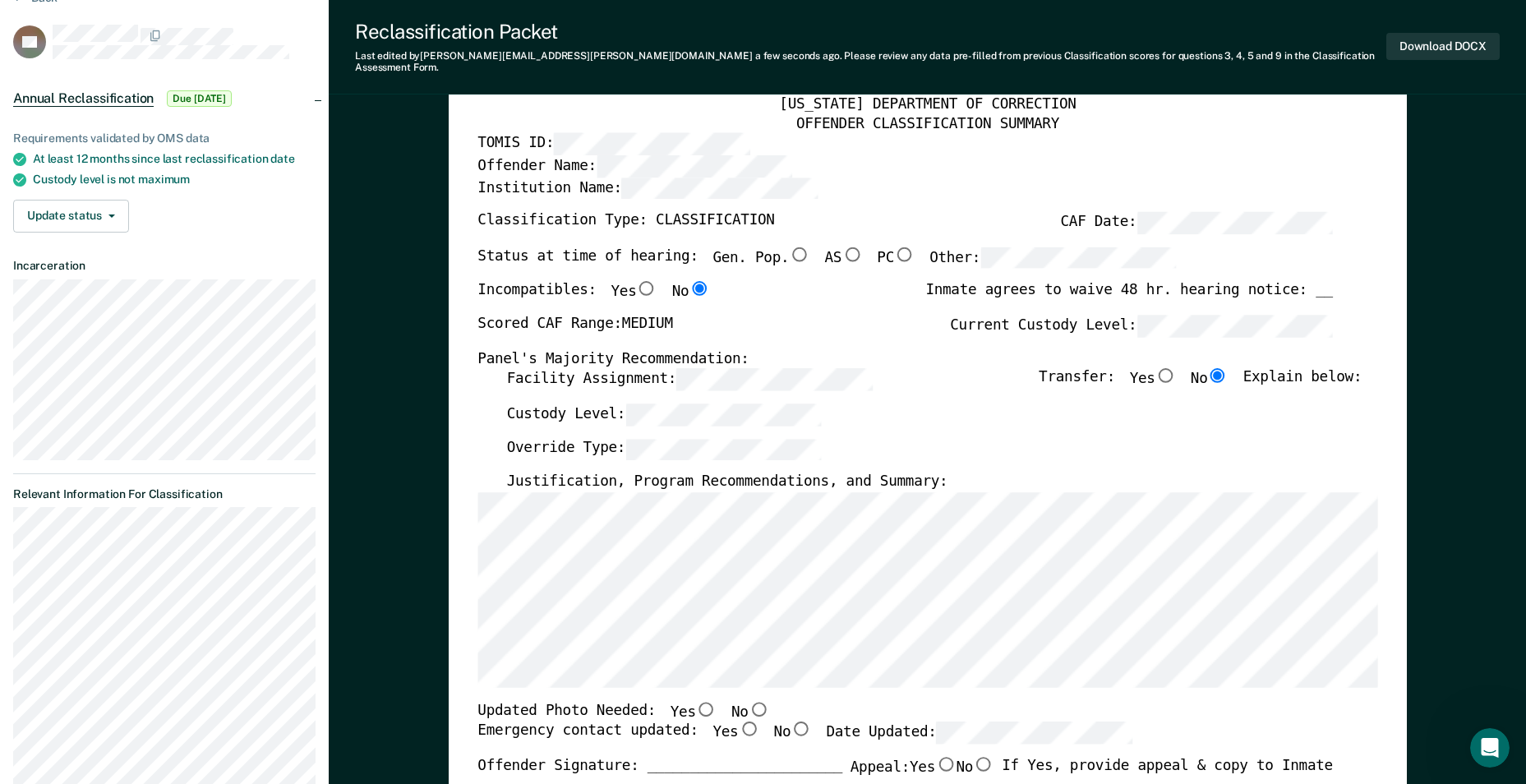
click at [748, 702] on input "No" at bounding box center [759, 709] width 22 height 14
type textarea "x"
radio input "true"
click at [738, 722] on input "Yes" at bounding box center [749, 729] width 22 height 14
type textarea "x"
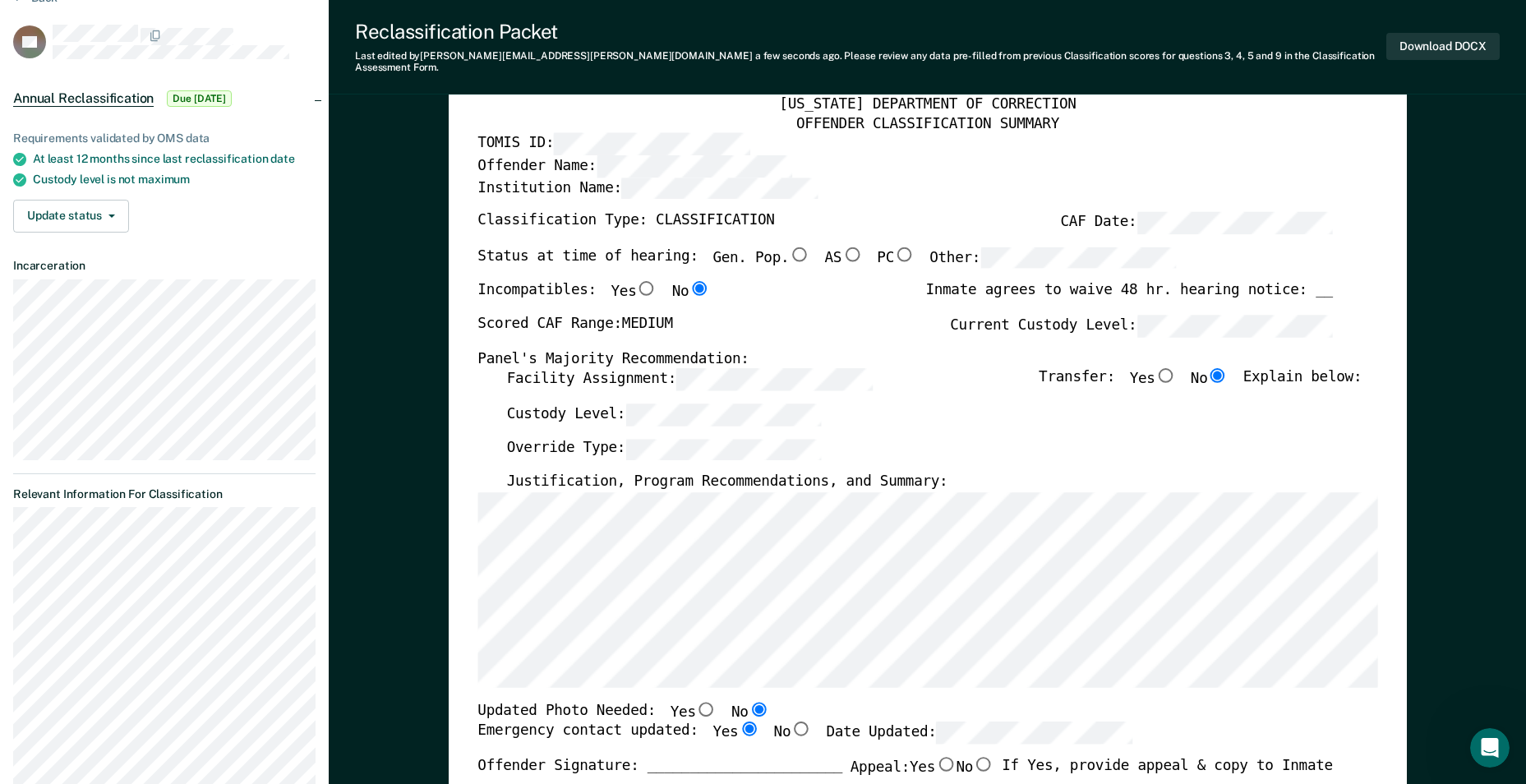
radio input "true"
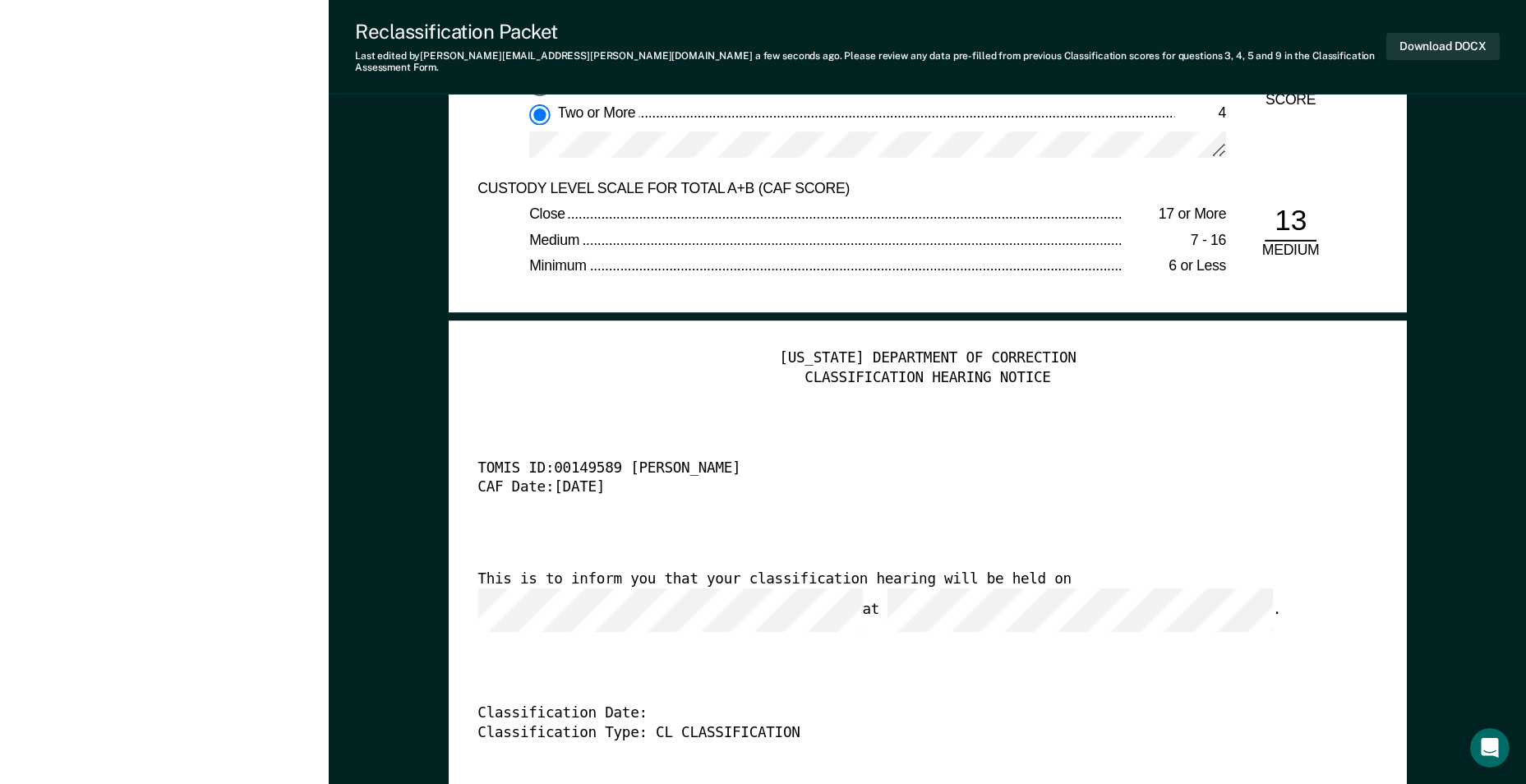
scroll to position [3781, 0]
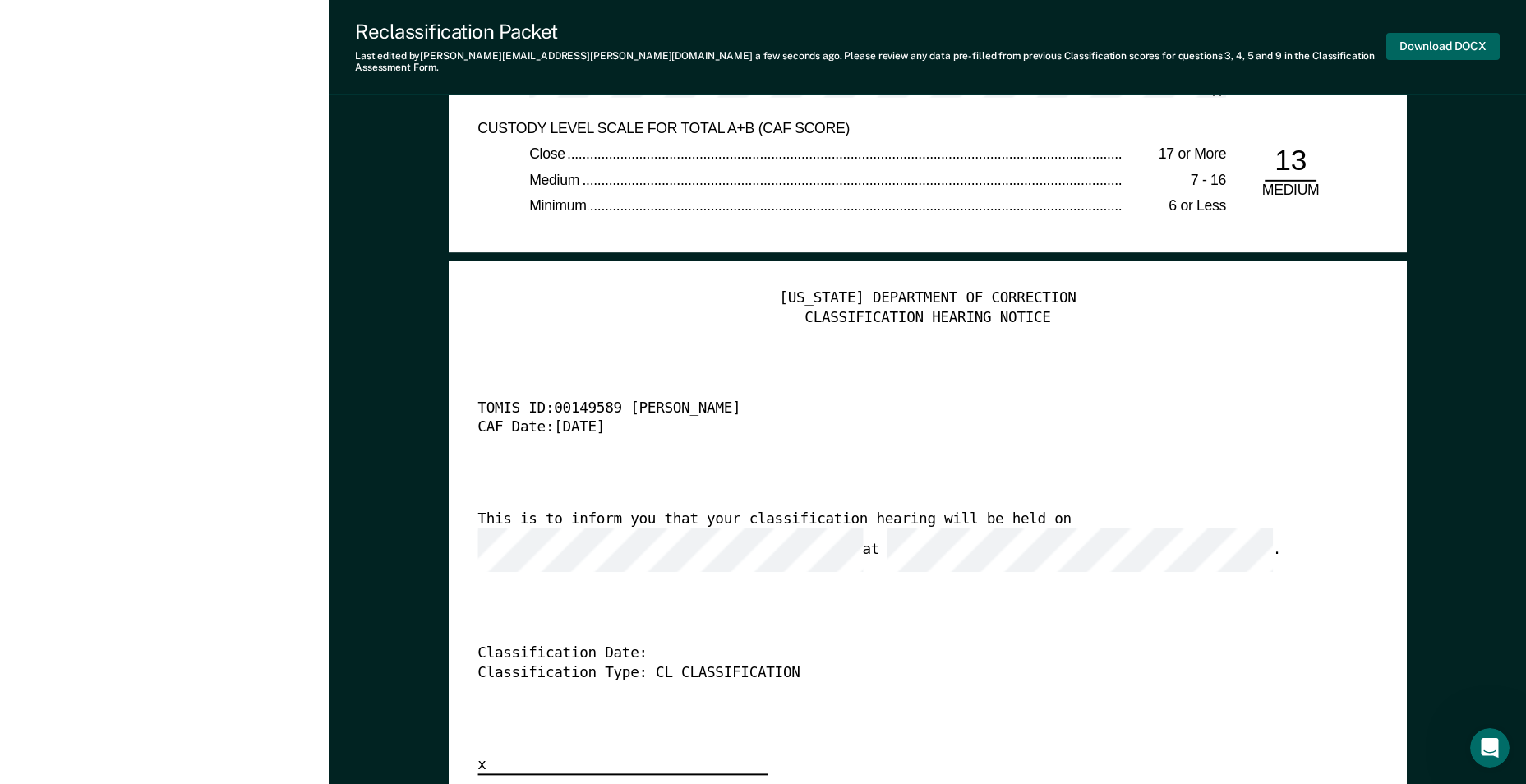
click at [1442, 40] on button "Download DOCX" at bounding box center [1443, 47] width 113 height 27
type textarea "x"
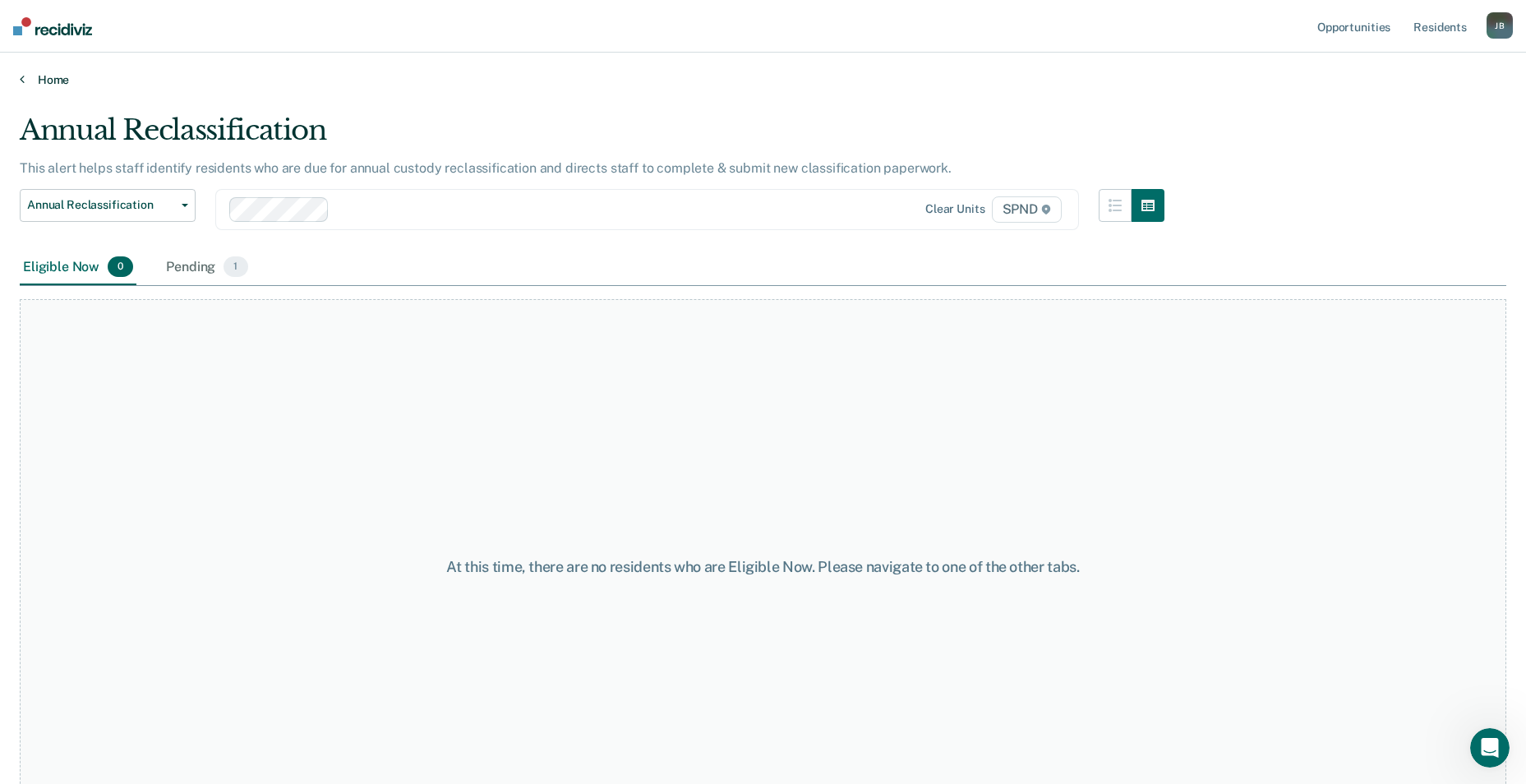
click at [65, 79] on link "Home" at bounding box center [763, 79] width 1487 height 14
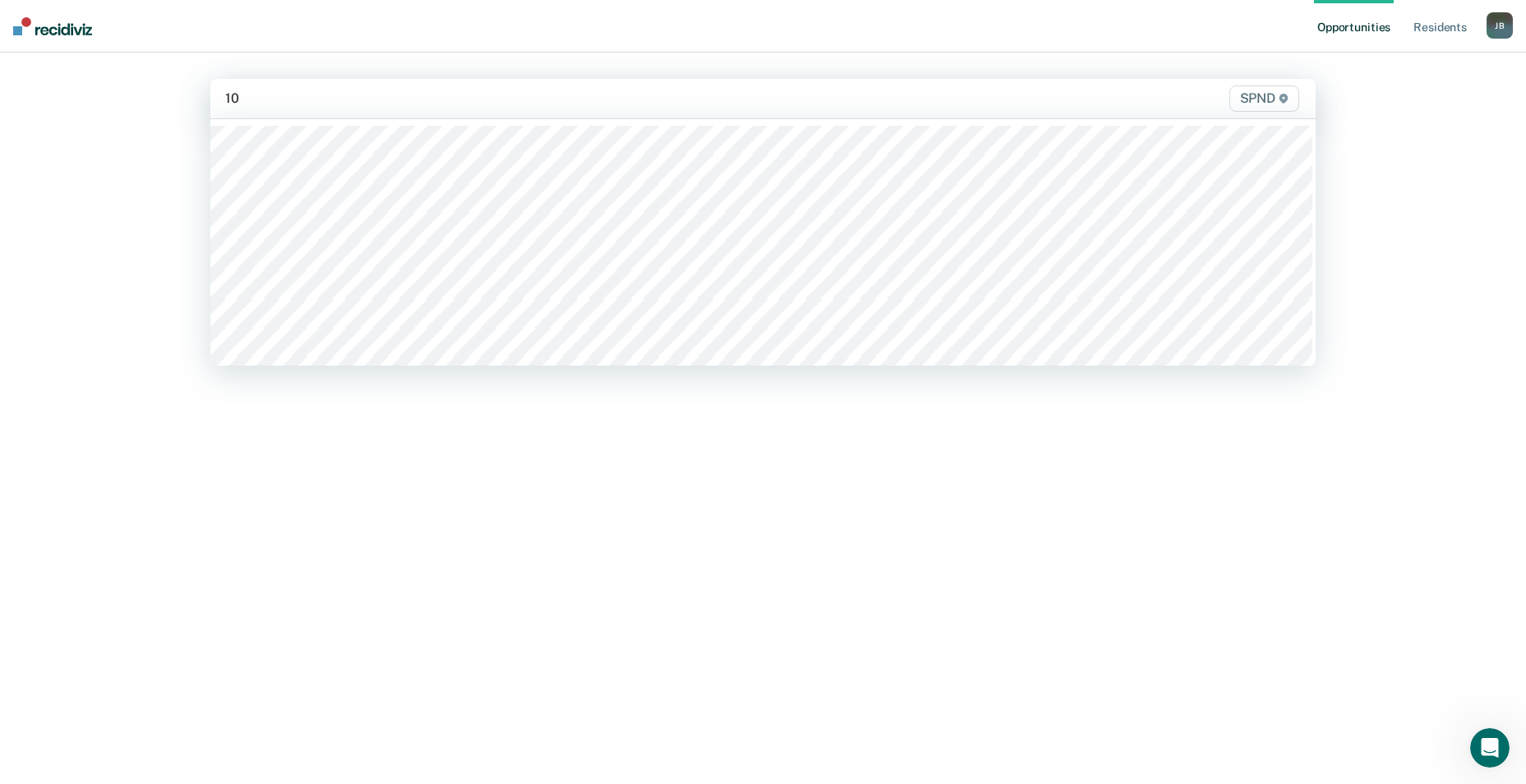
type input "10s"
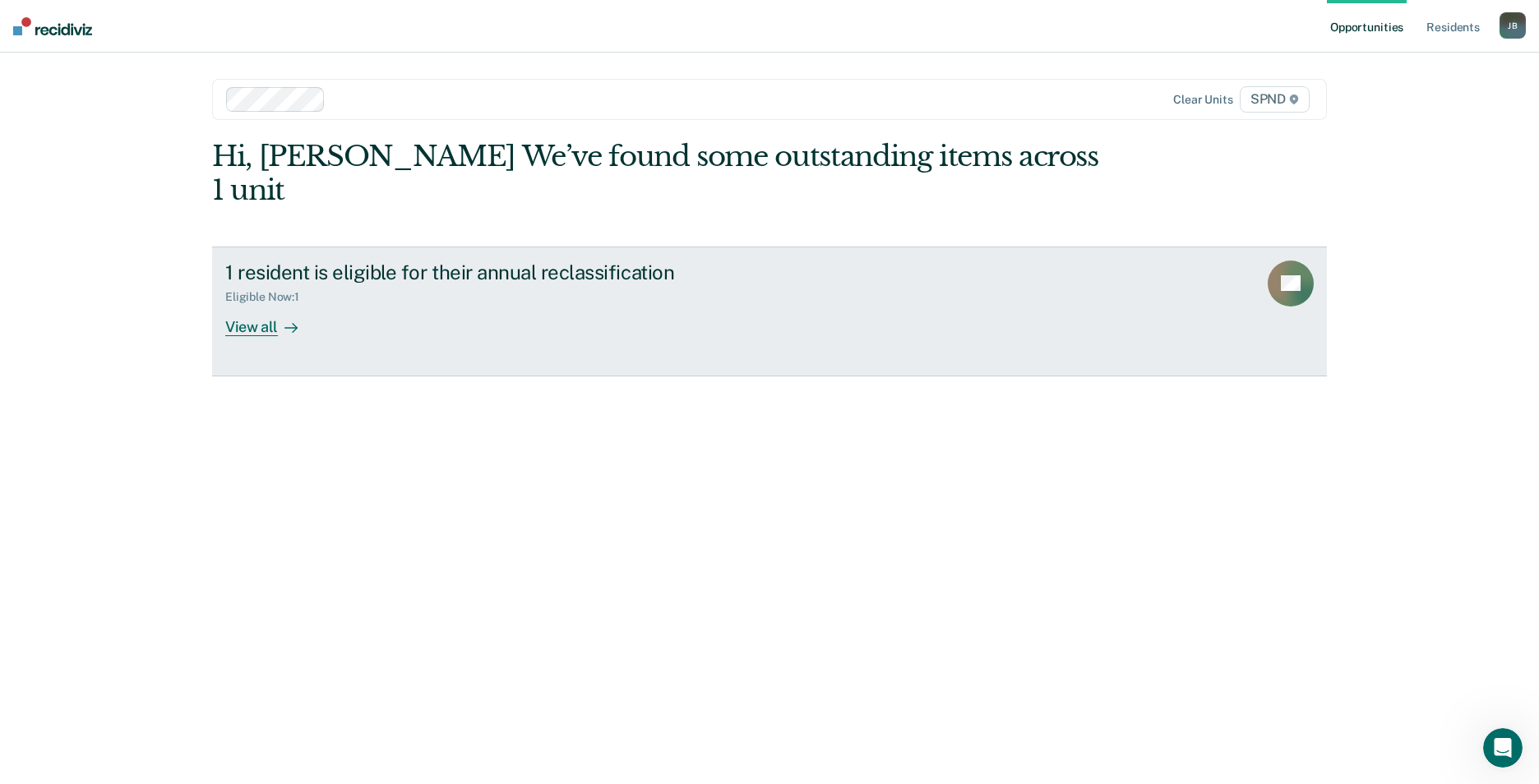
click at [266, 304] on div "View all" at bounding box center [271, 320] width 92 height 32
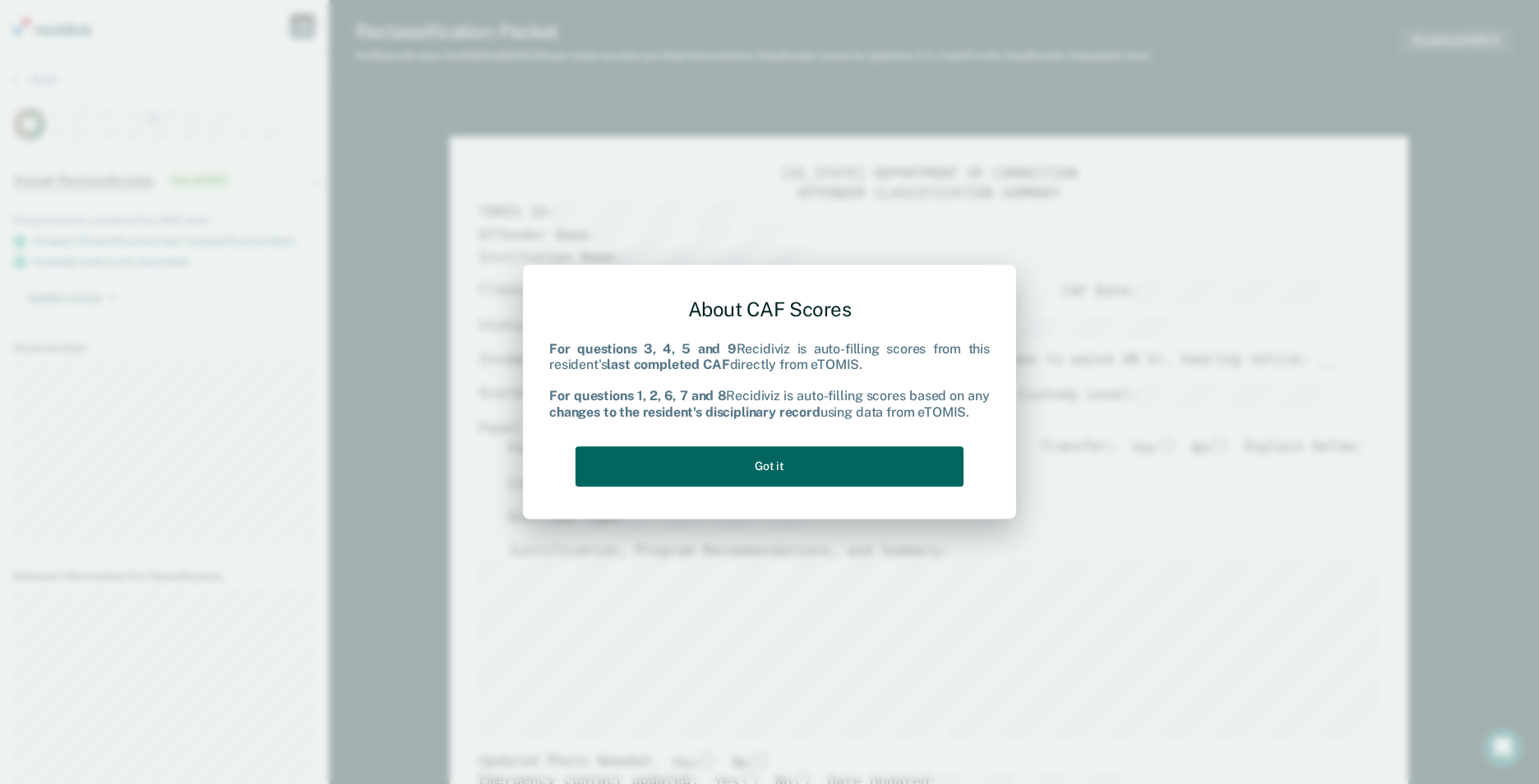
click at [753, 465] on button "Got it" at bounding box center [769, 466] width 388 height 40
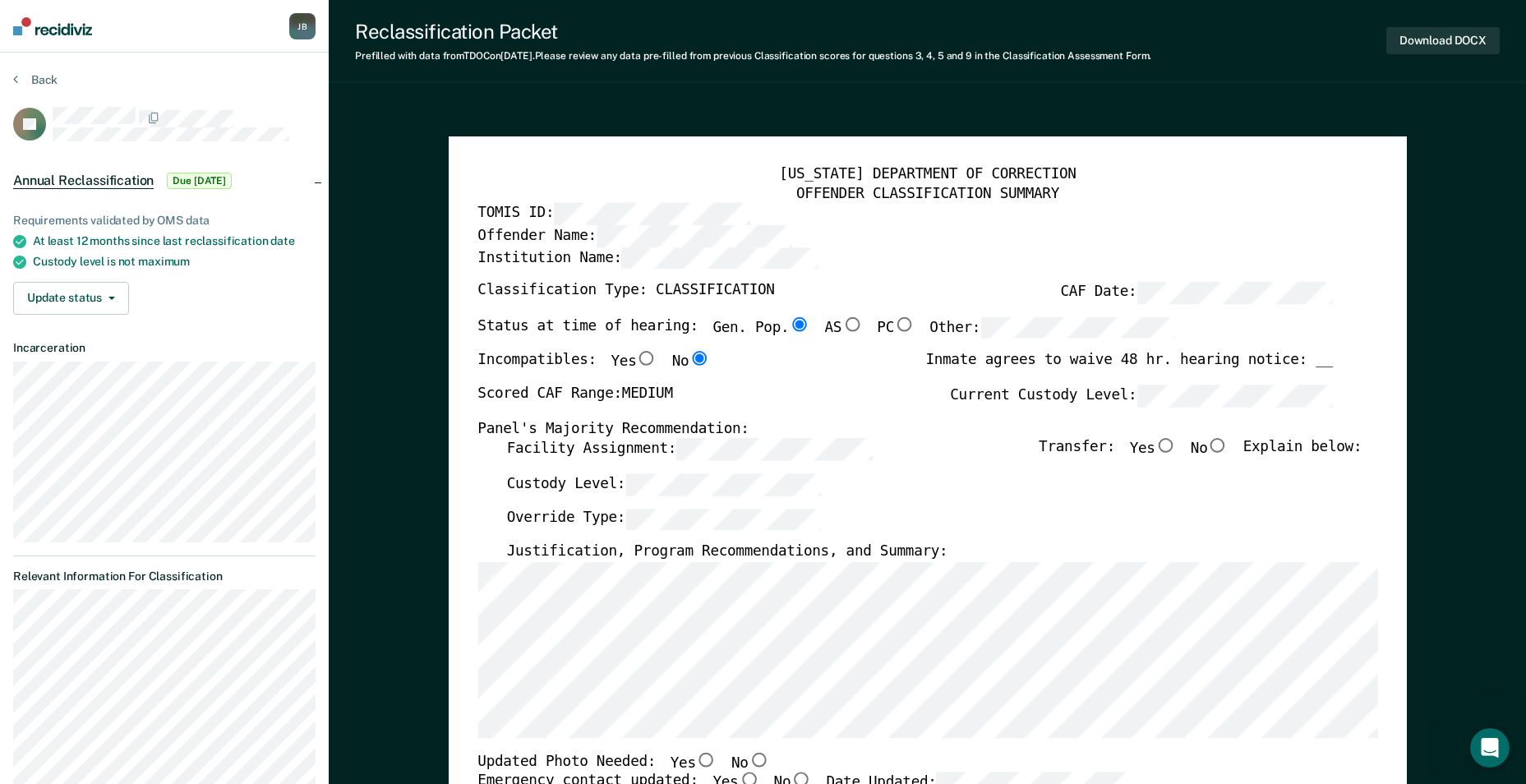
type textarea "x"
radio input "false"
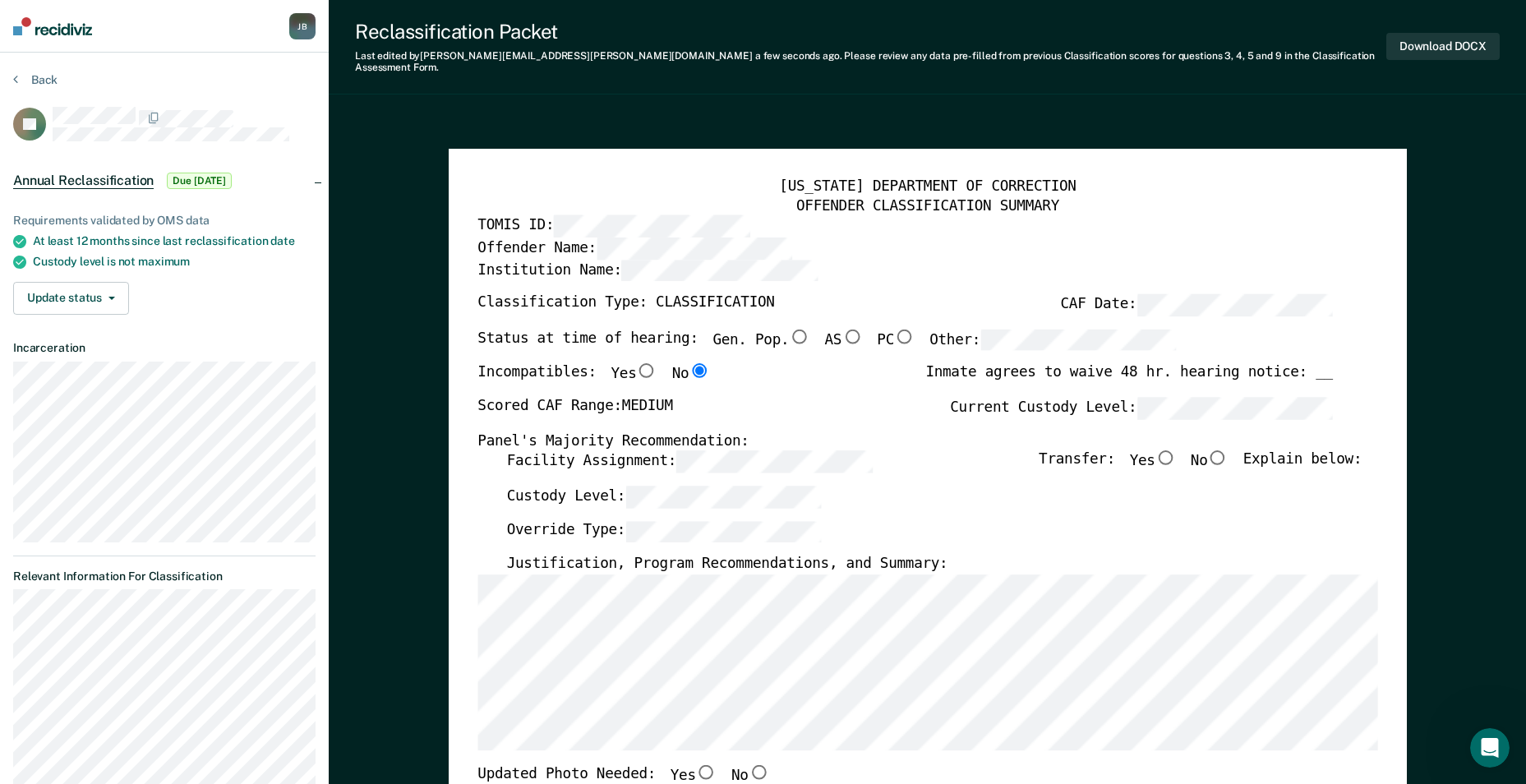
drag, startPoint x: 1236, startPoint y: 446, endPoint x: 1243, endPoint y: 441, distance: 8.6
click at [1229, 450] on input "No" at bounding box center [1218, 458] width 22 height 14
type textarea "x"
radio input "true"
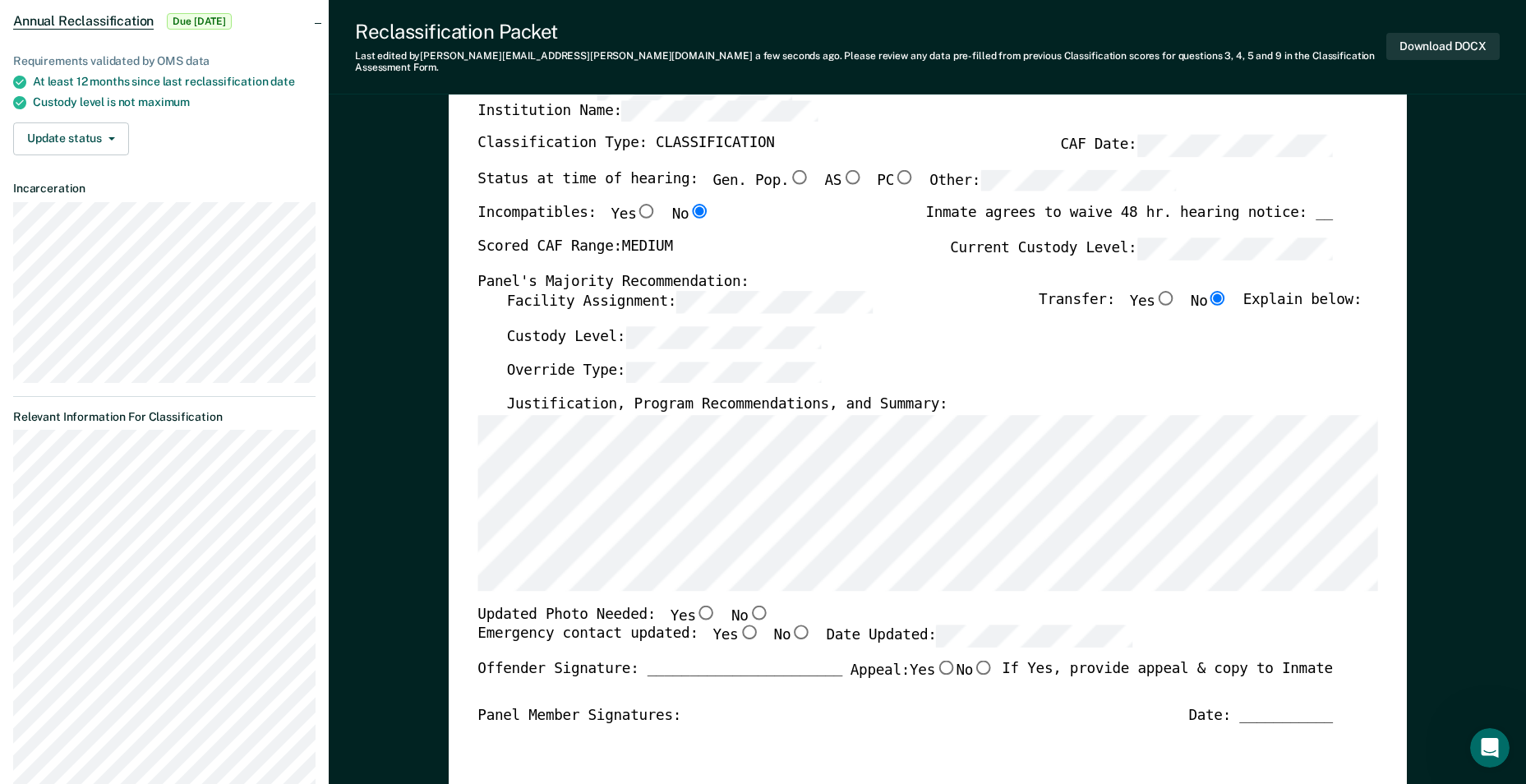
scroll to position [165, 0]
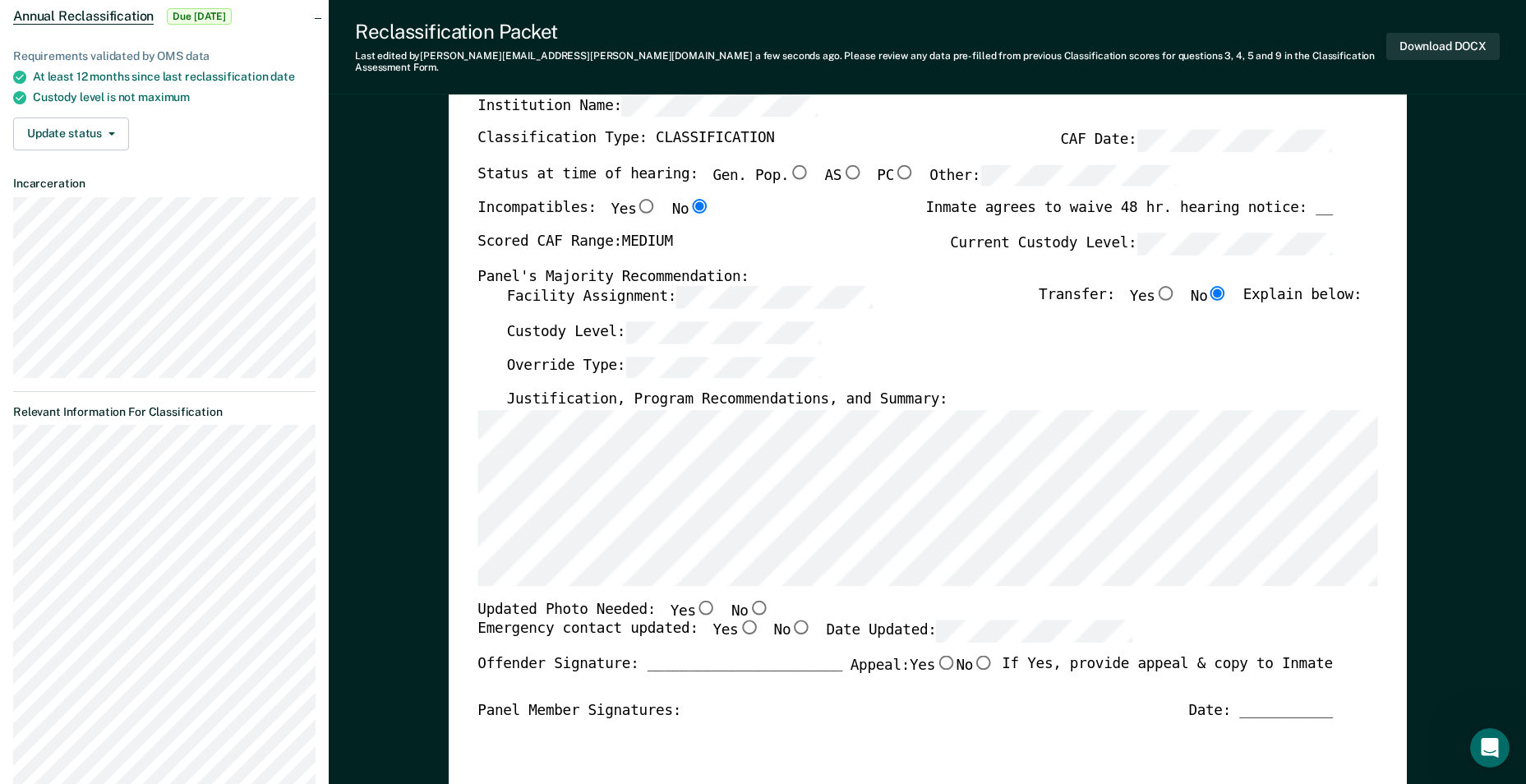
click at [748, 600] on input "No" at bounding box center [759, 607] width 22 height 14
type textarea "x"
radio input "true"
click at [738, 620] on input "Yes" at bounding box center [749, 628] width 22 height 14
type textarea "x"
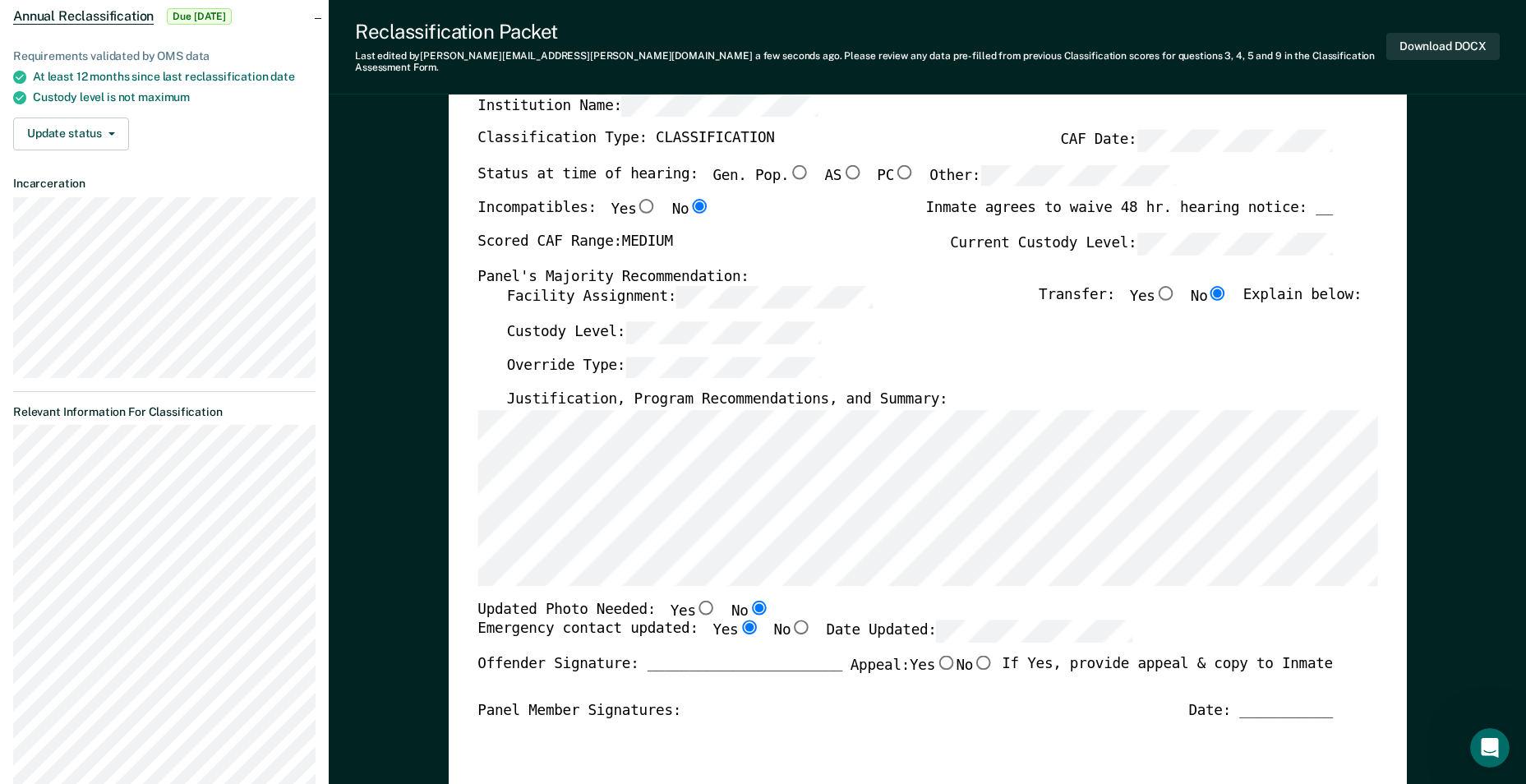
radio input "true"
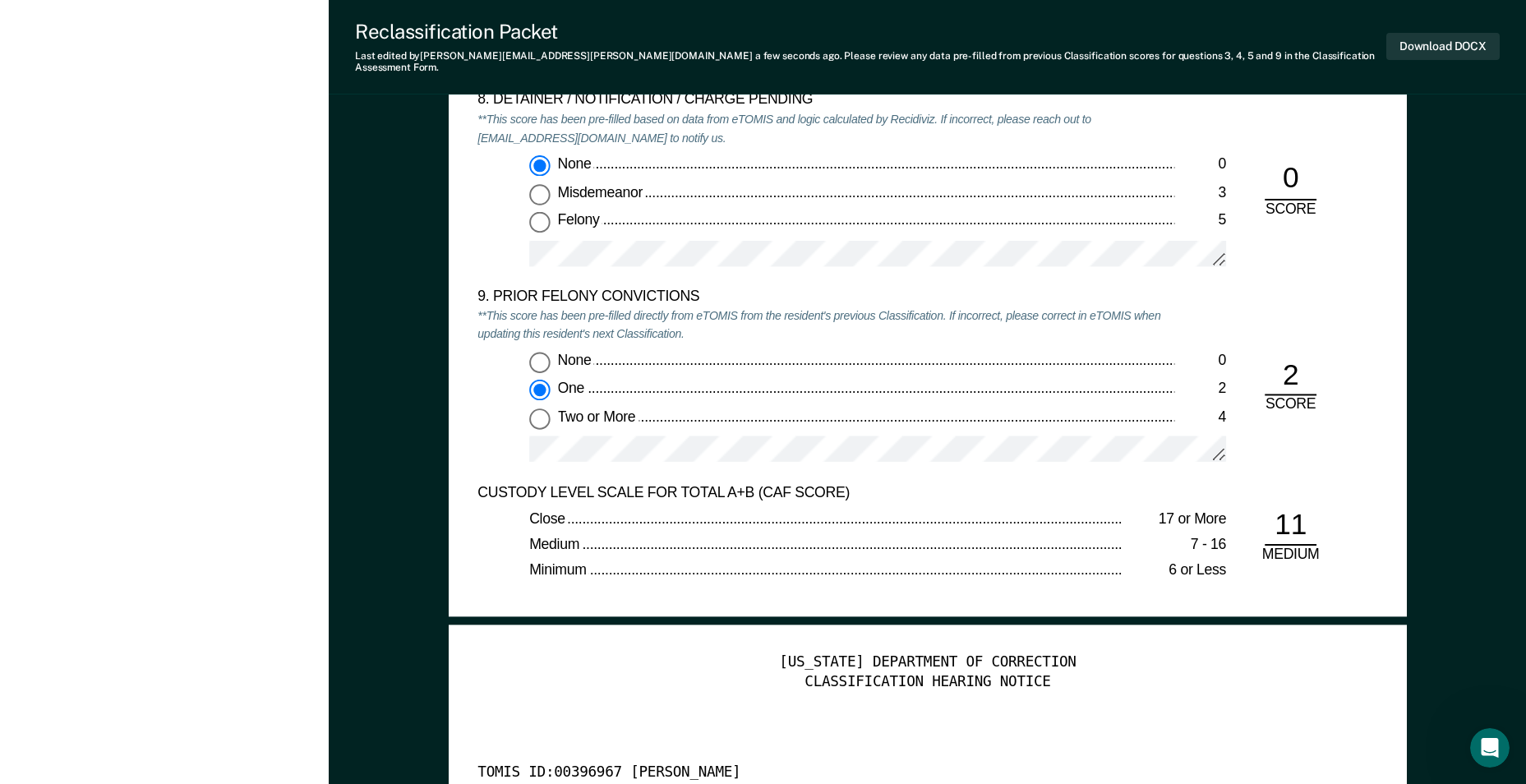
scroll to position [3781, 0]
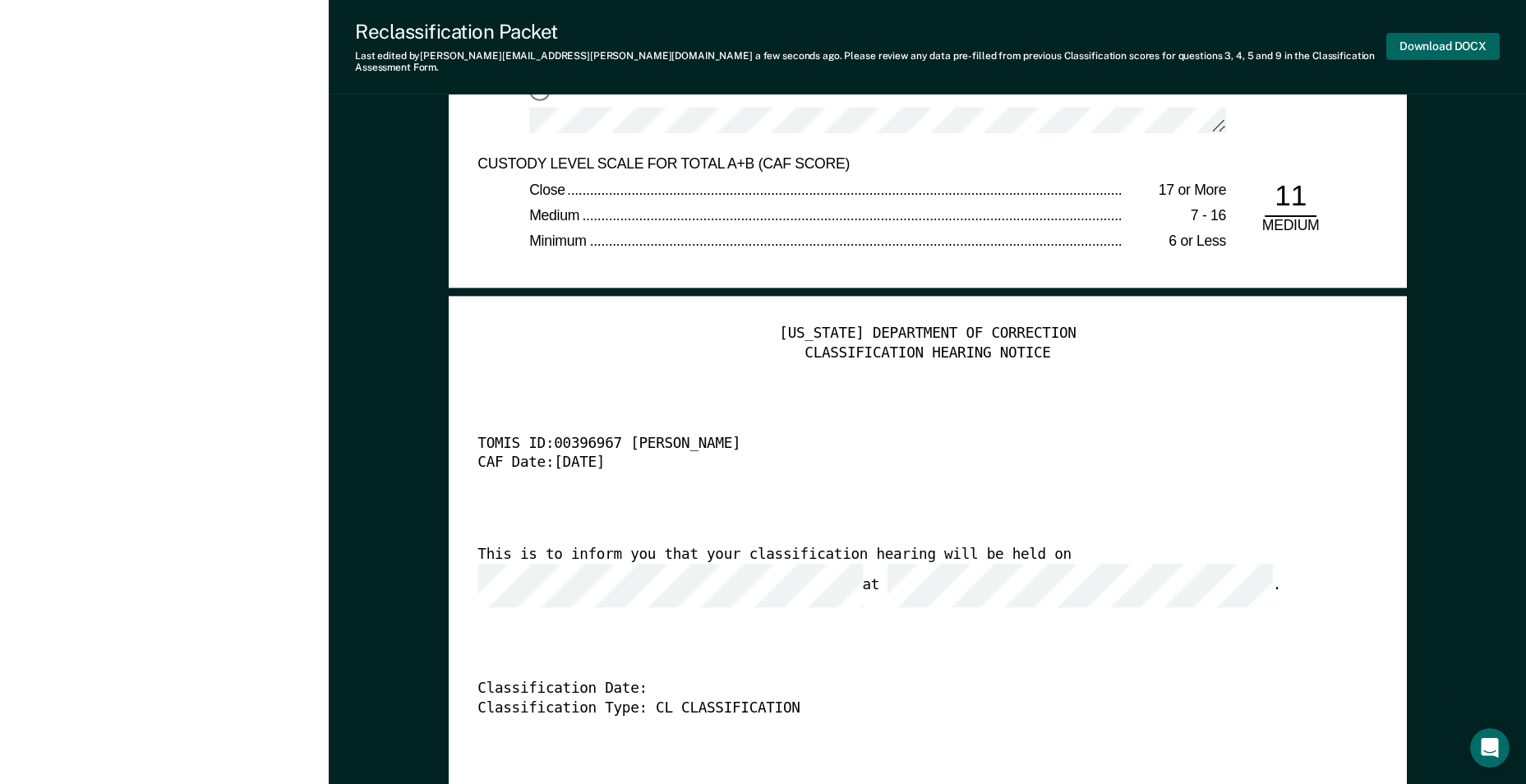
click at [1469, 43] on button "Download DOCX" at bounding box center [1443, 47] width 113 height 27
type textarea "x"
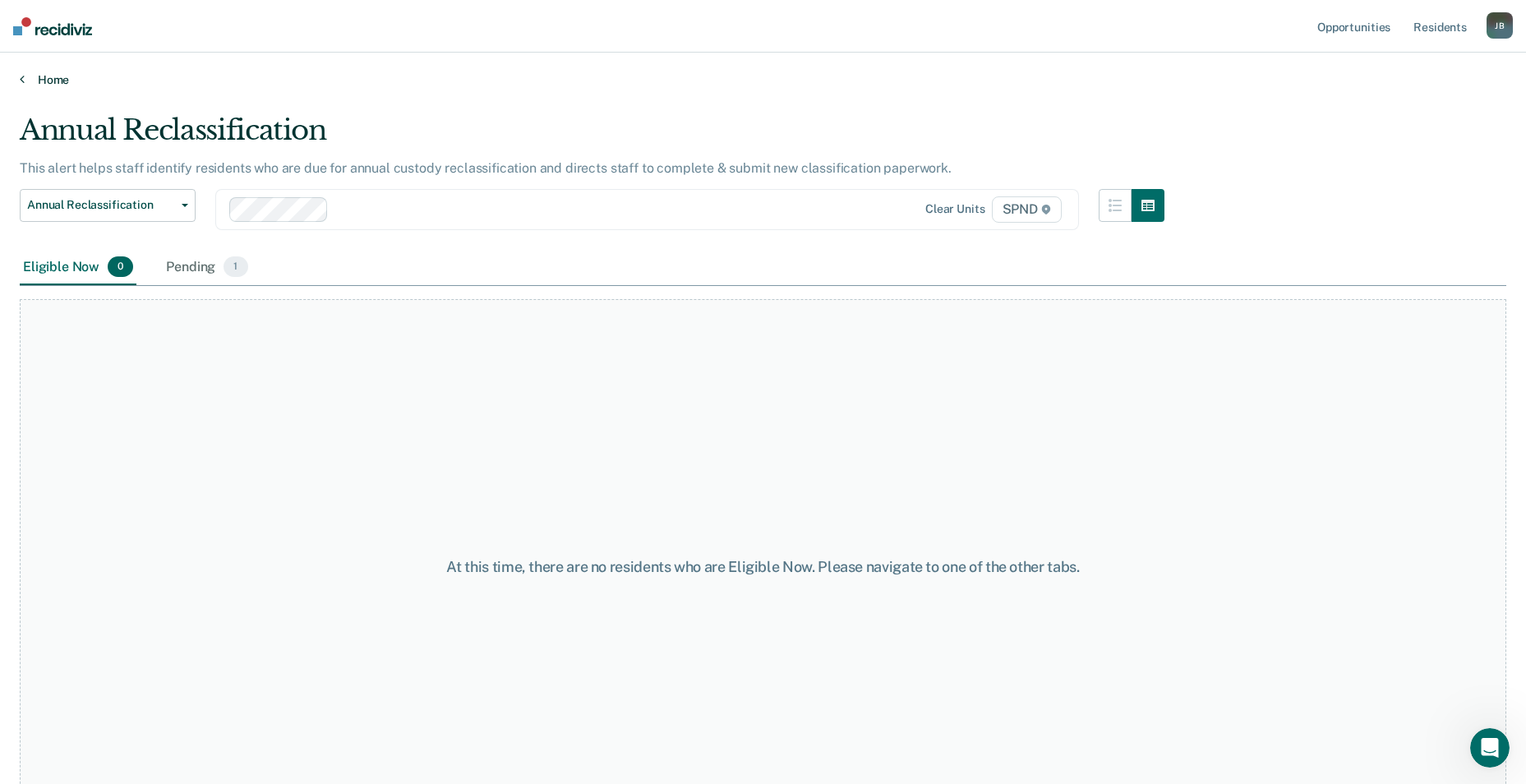
click at [67, 82] on link "Home" at bounding box center [763, 79] width 1487 height 14
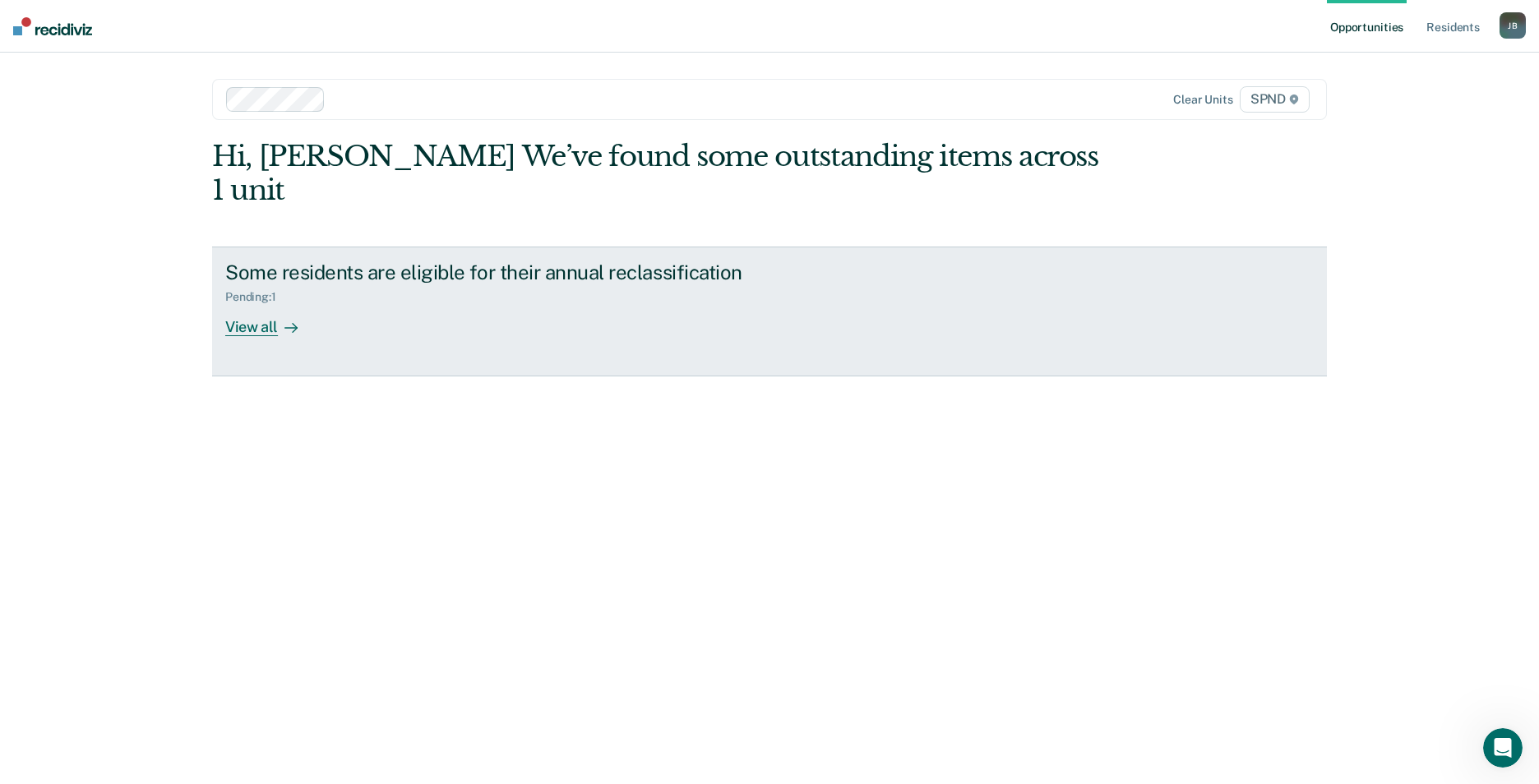
click at [251, 304] on div "View all" at bounding box center [271, 320] width 92 height 32
